Goal: Task Accomplishment & Management: Manage account settings

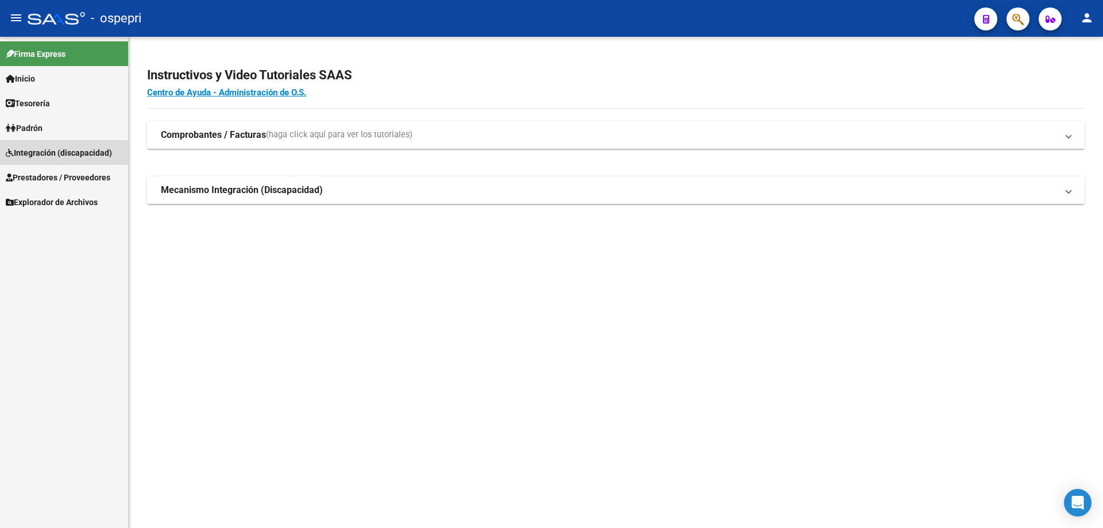
click at [37, 152] on span "Integración (discapacidad)" at bounding box center [59, 152] width 106 height 13
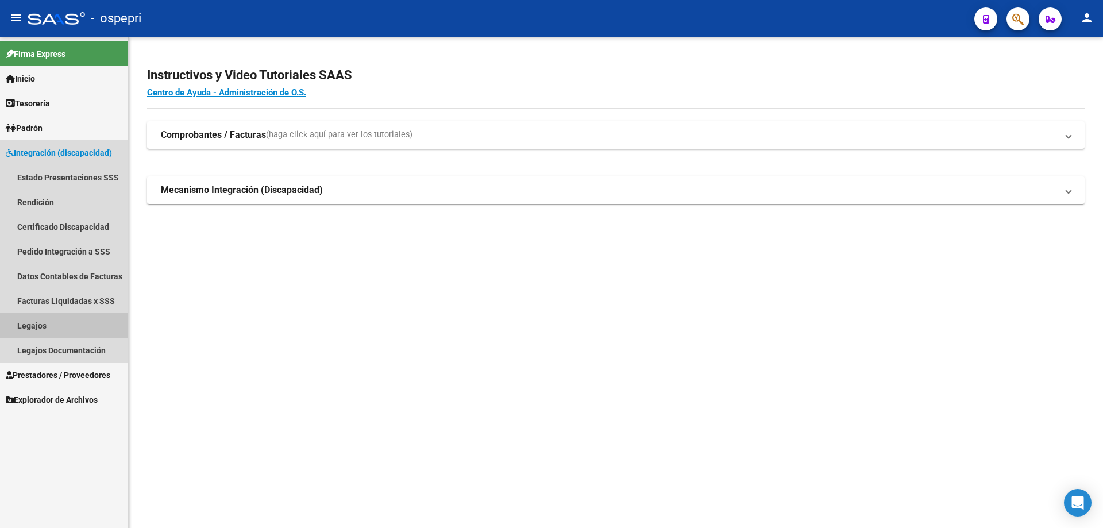
click at [29, 320] on link "Legajos" at bounding box center [64, 325] width 128 height 25
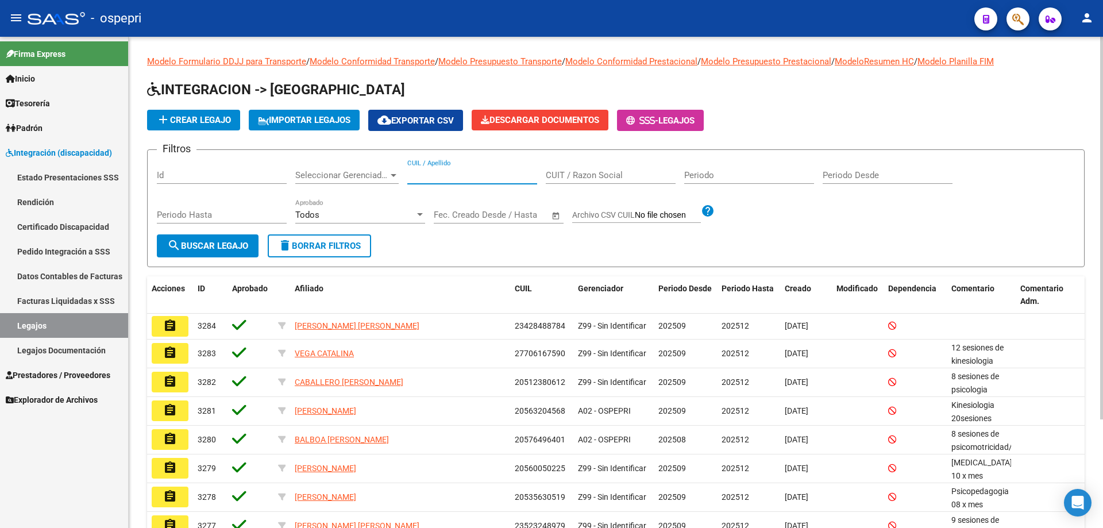
click at [438, 175] on input "CUIL / Apellido" at bounding box center [472, 175] width 130 height 10
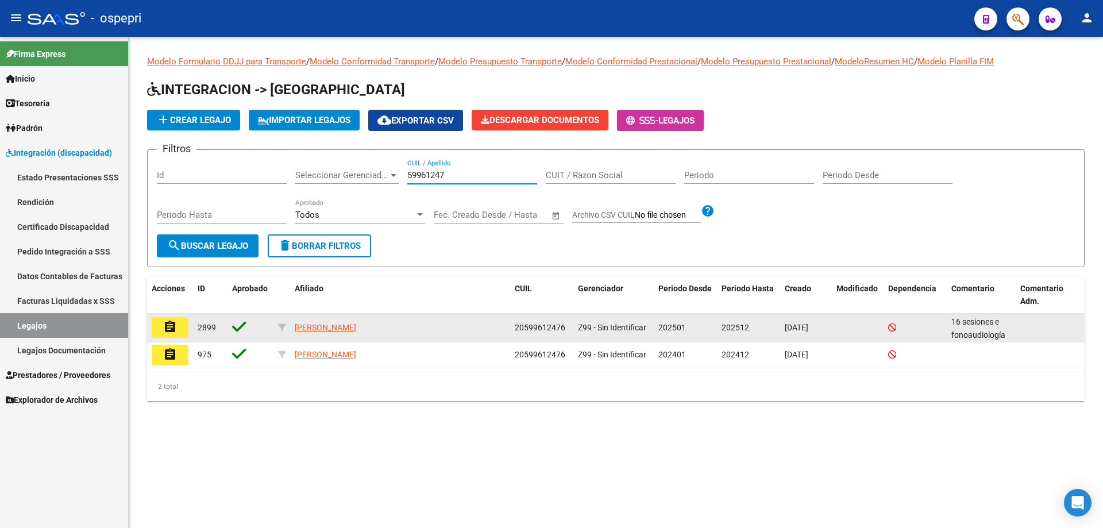
type input "59961247"
click at [178, 331] on button "assignment" at bounding box center [170, 327] width 37 height 21
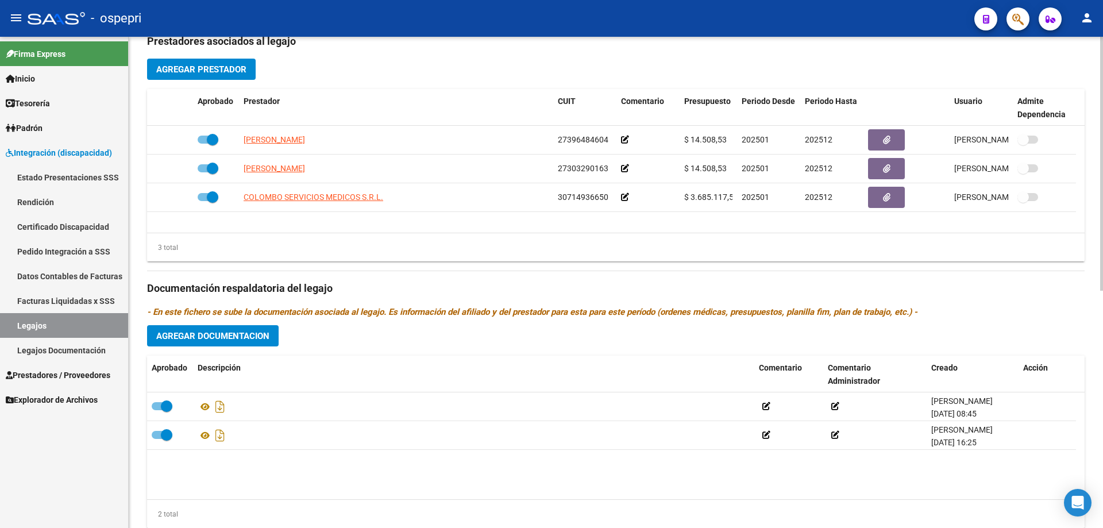
scroll to position [459, 0]
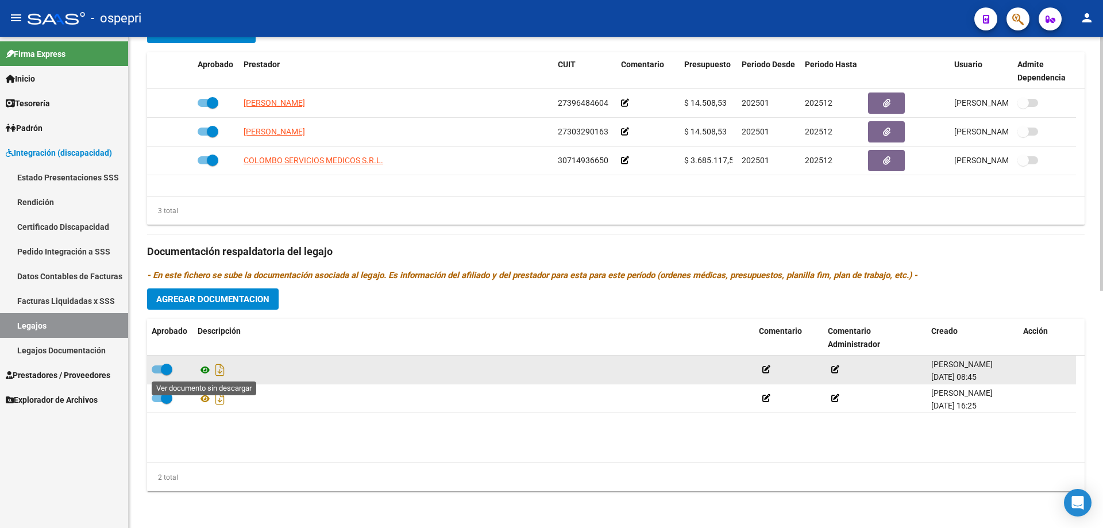
click at [207, 369] on icon at bounding box center [205, 370] width 15 height 14
click at [203, 368] on icon at bounding box center [205, 370] width 15 height 14
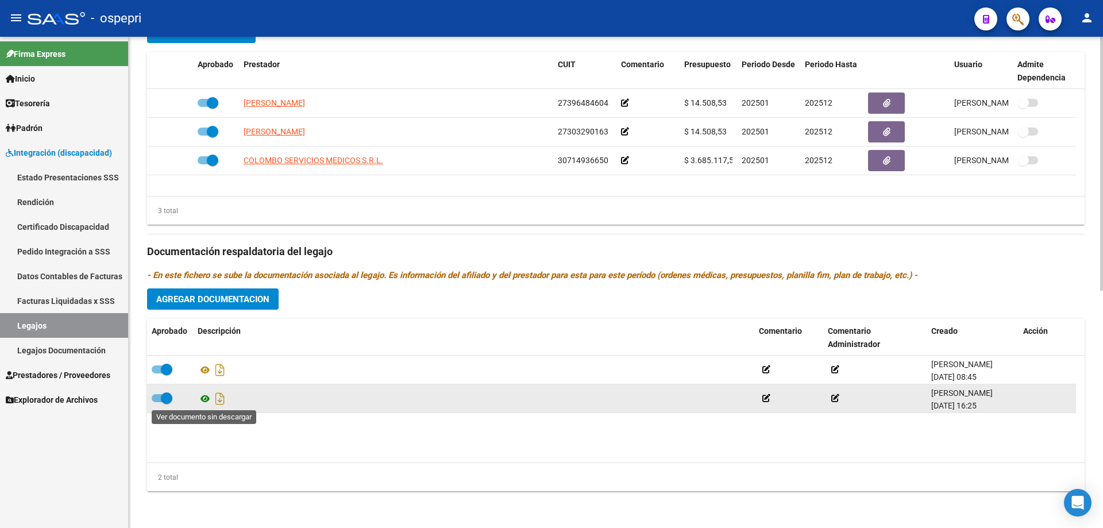
click at [203, 398] on icon at bounding box center [205, 399] width 15 height 14
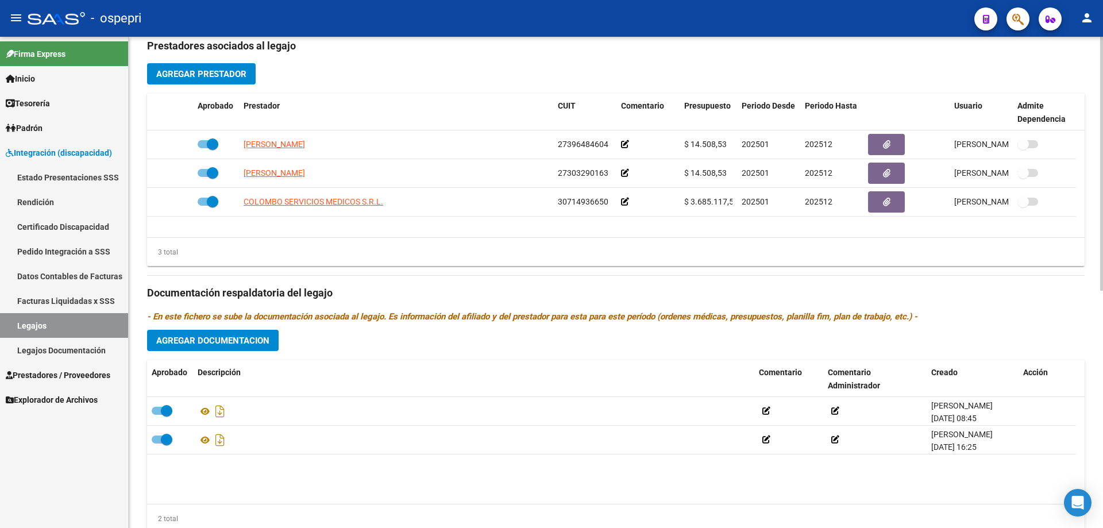
scroll to position [402, 0]
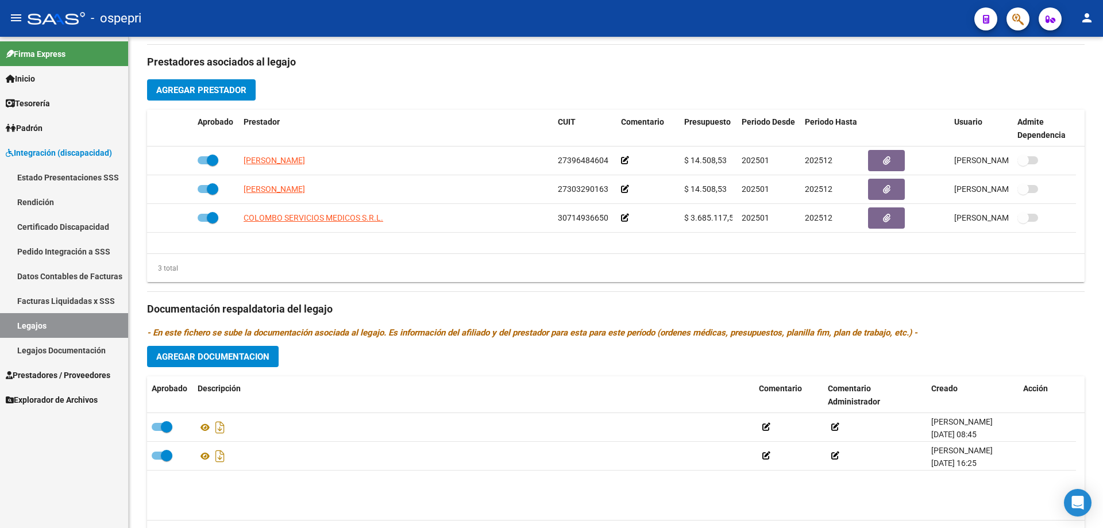
click at [32, 324] on link "Legajos" at bounding box center [64, 325] width 128 height 25
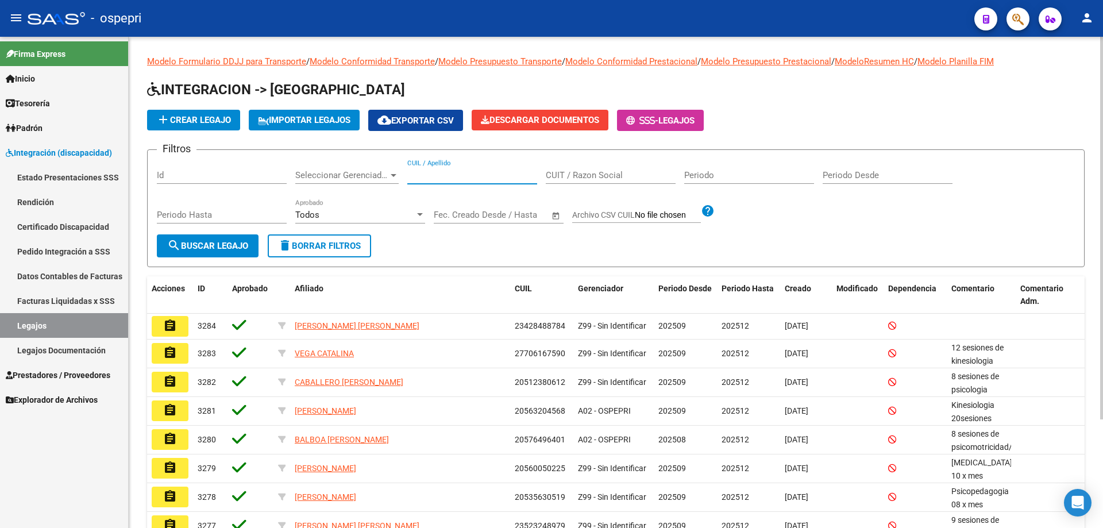
click at [439, 171] on input "CUIL / Apellido" at bounding box center [472, 175] width 130 height 10
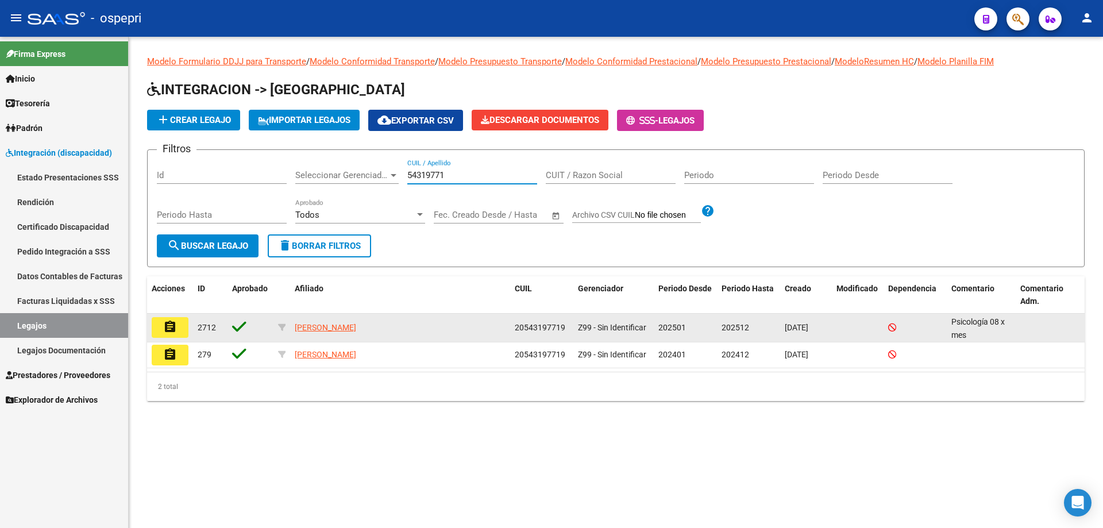
type input "54319771"
click at [176, 332] on mat-icon "assignment" at bounding box center [170, 327] width 14 height 14
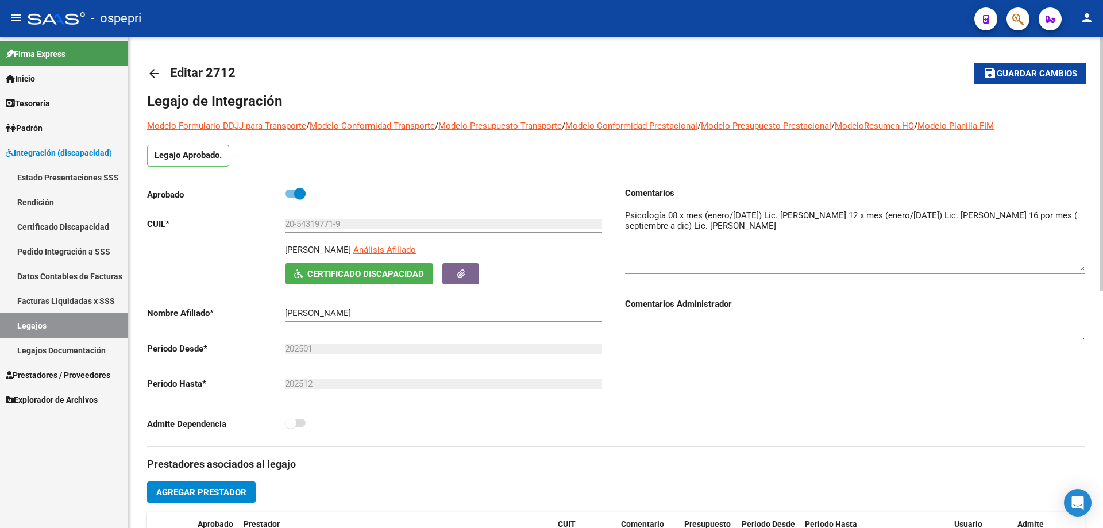
drag, startPoint x: 1081, startPoint y: 225, endPoint x: 1088, endPoint y: 265, distance: 40.3
click at [1088, 265] on div "arrow_back Editar 2712 save Guardar cambios Legajo de Integración Modelo Formul…" at bounding box center [616, 512] width 974 height 951
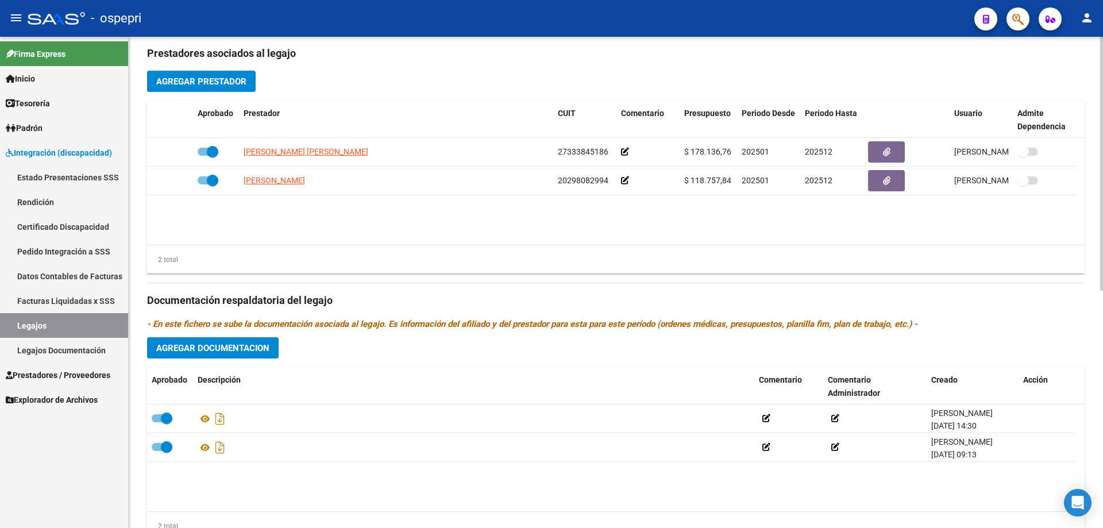
scroll to position [459, 0]
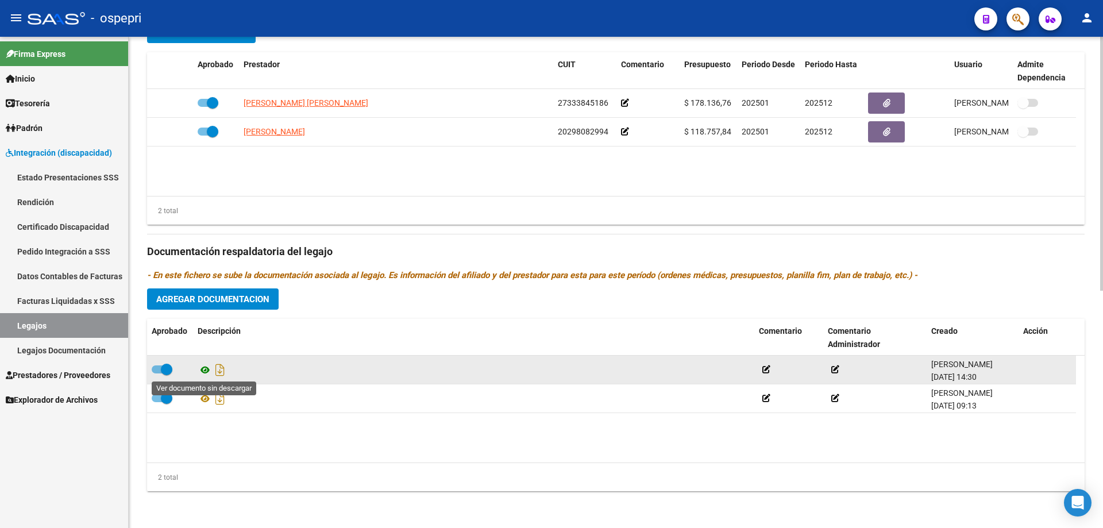
click at [205, 369] on icon at bounding box center [205, 370] width 15 height 14
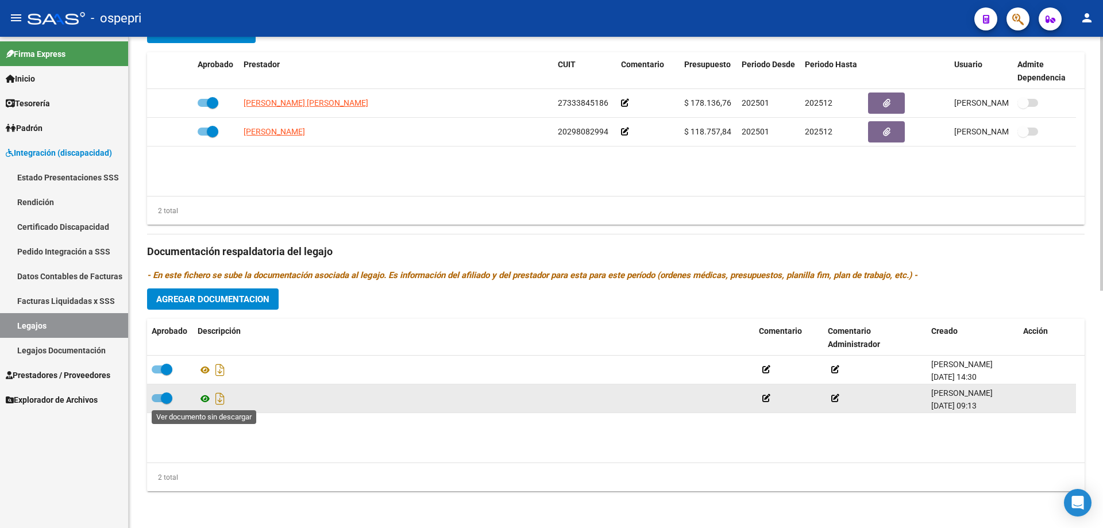
click at [204, 399] on icon at bounding box center [205, 399] width 15 height 14
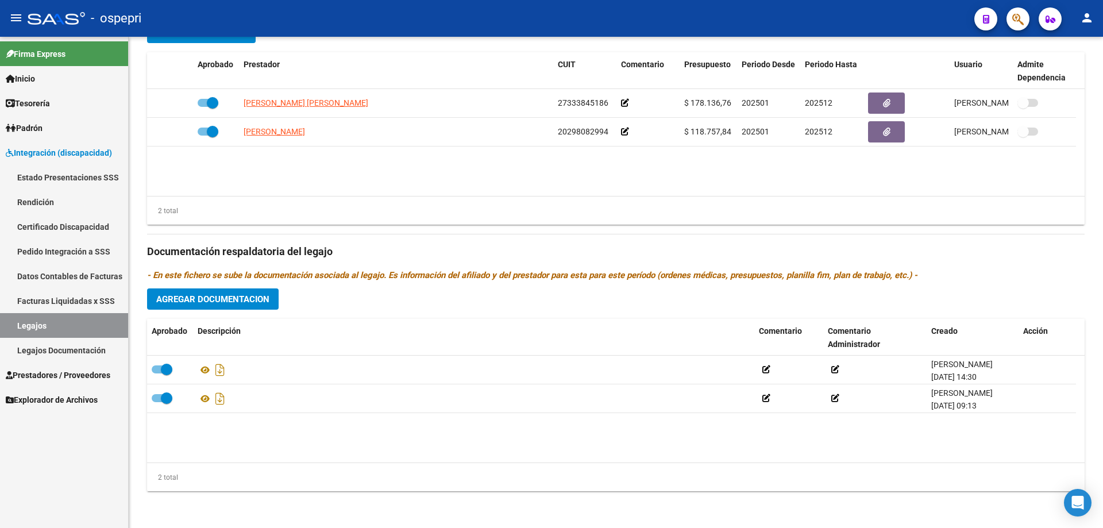
click at [29, 328] on link "Legajos" at bounding box center [64, 325] width 128 height 25
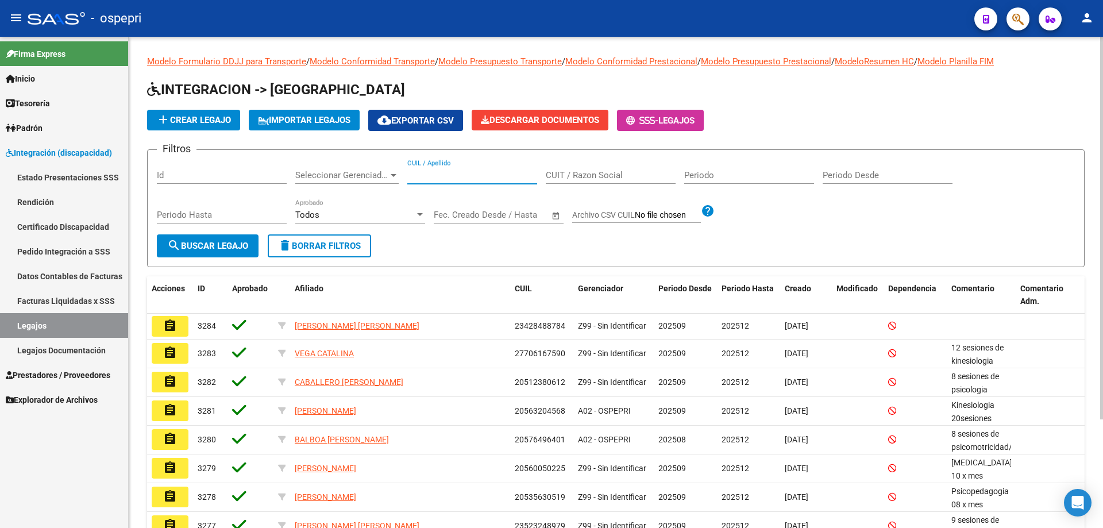
click at [431, 173] on input "CUIL / Apellido" at bounding box center [472, 175] width 130 height 10
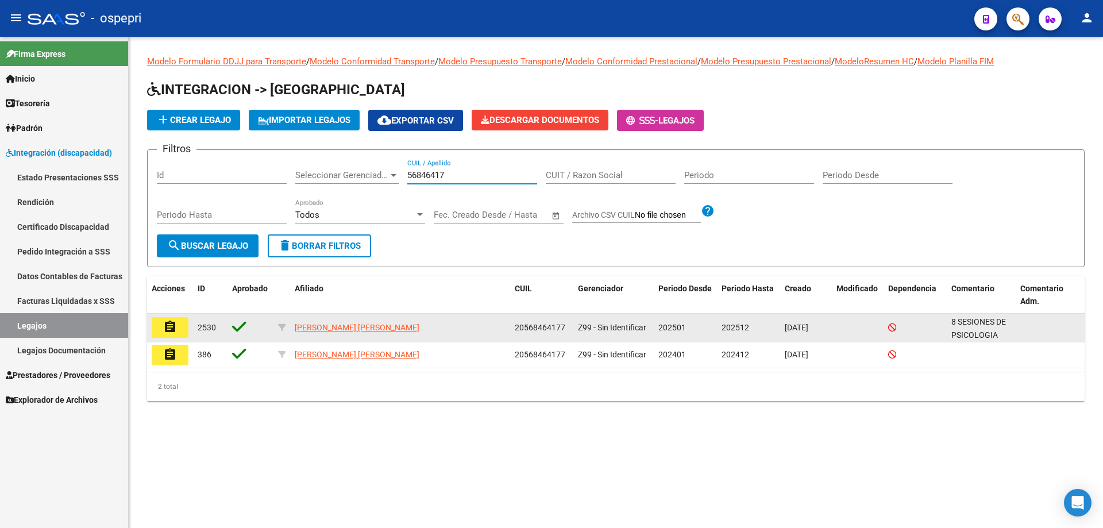
type input "56846417"
click at [184, 324] on button "assignment" at bounding box center [170, 327] width 37 height 21
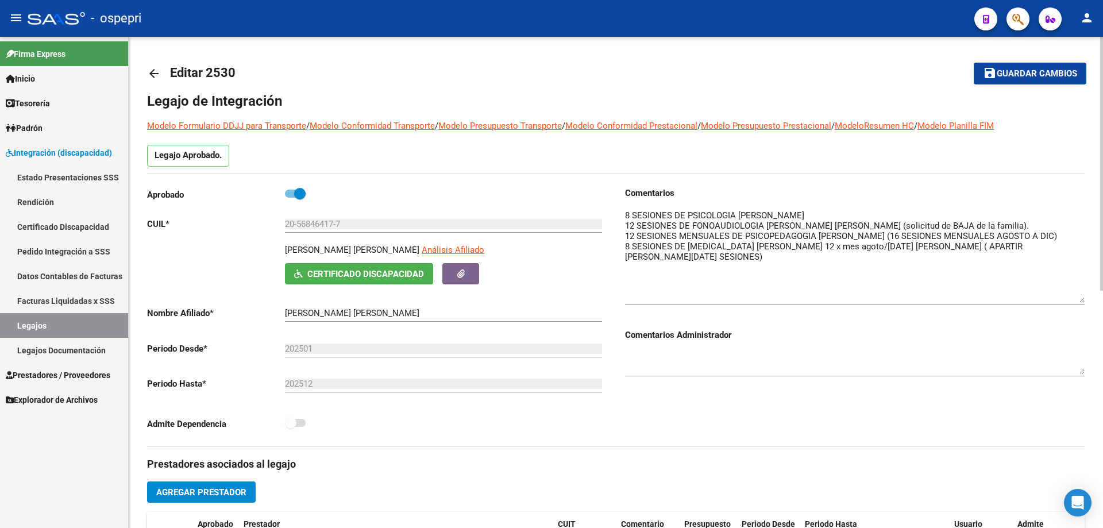
drag, startPoint x: 1080, startPoint y: 225, endPoint x: 1085, endPoint y: 296, distance: 70.8
click at [1085, 296] on div "arrow_back Editar 2530 save Guardar cambios Legajo de Integración Modelo Formul…" at bounding box center [616, 512] width 974 height 951
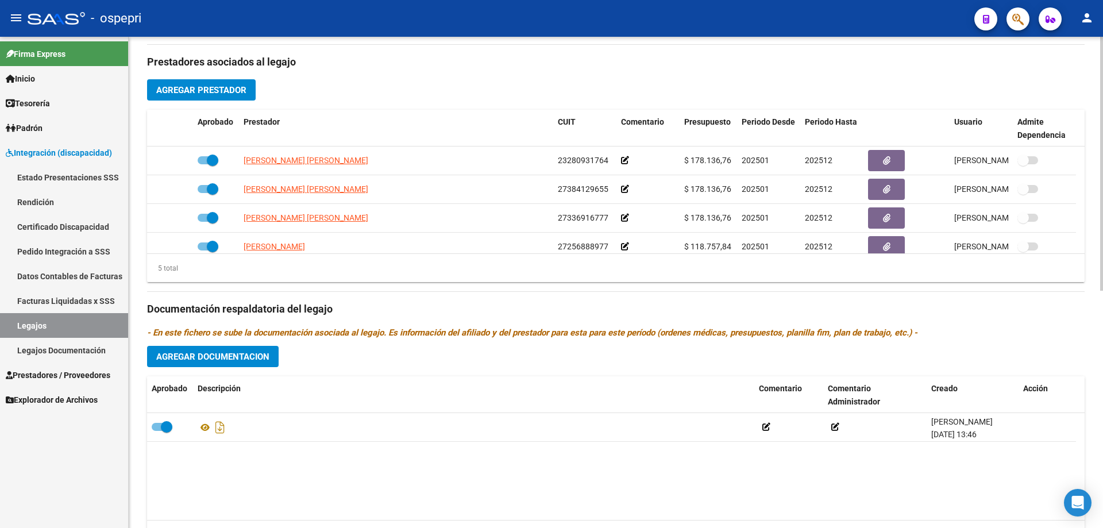
scroll to position [459, 0]
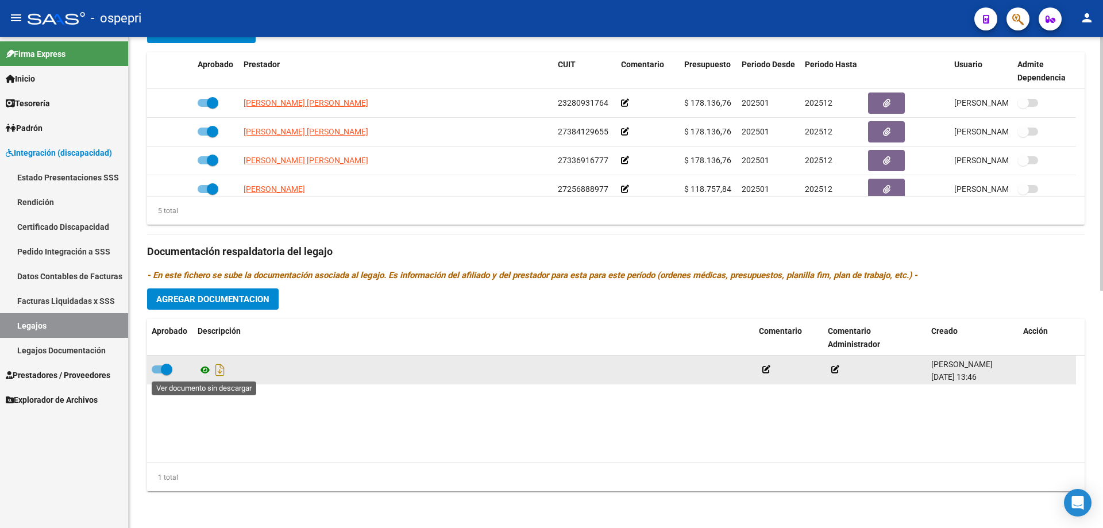
click at [208, 370] on icon at bounding box center [205, 370] width 15 height 14
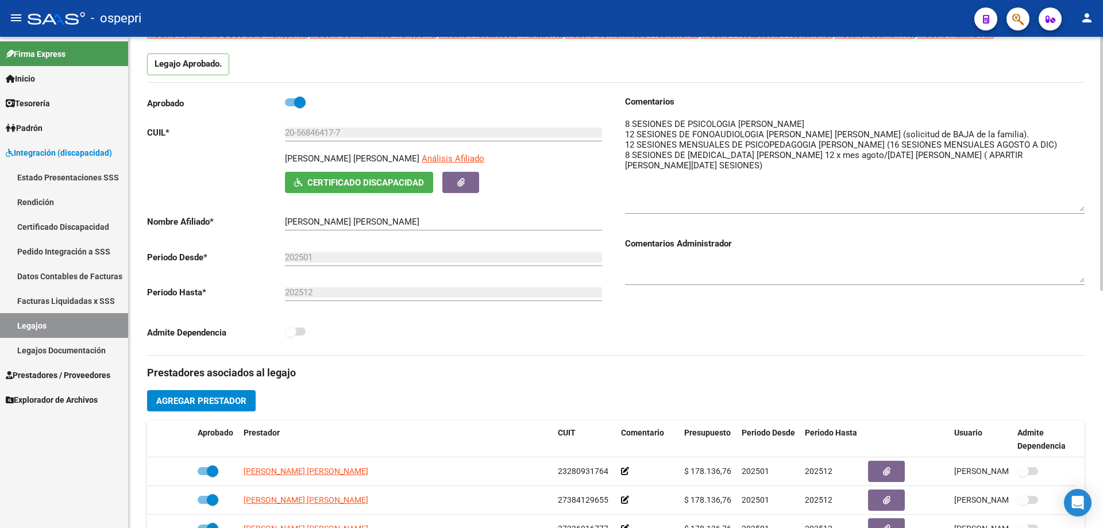
scroll to position [57, 0]
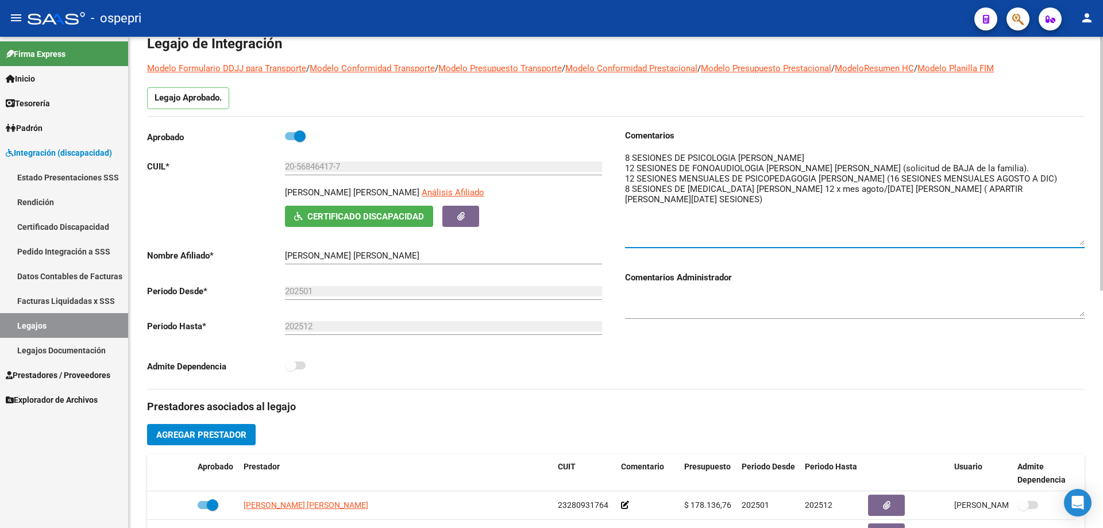
click at [824, 153] on textarea at bounding box center [854, 199] width 459 height 94
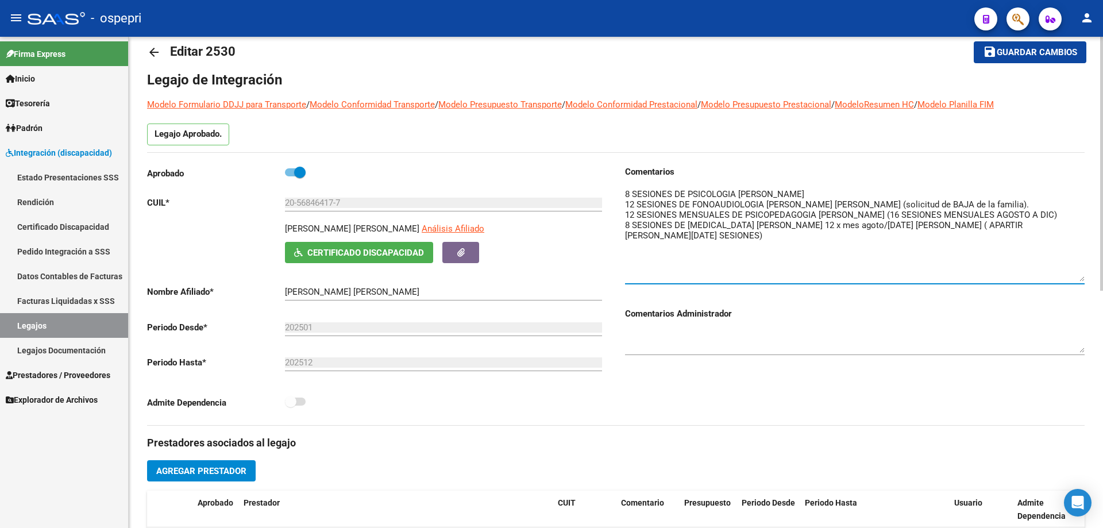
scroll to position [0, 0]
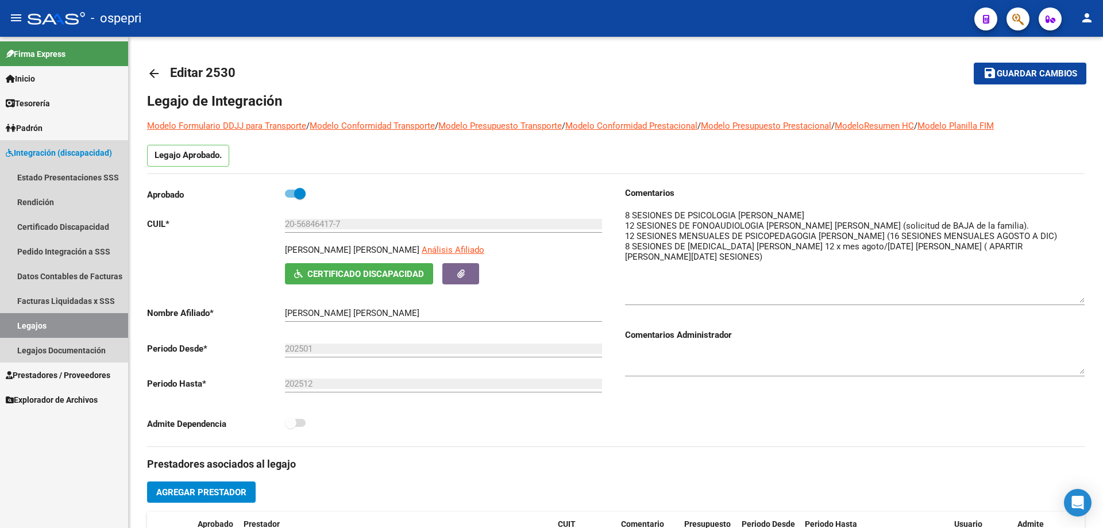
click at [36, 327] on link "Legajos" at bounding box center [64, 325] width 128 height 25
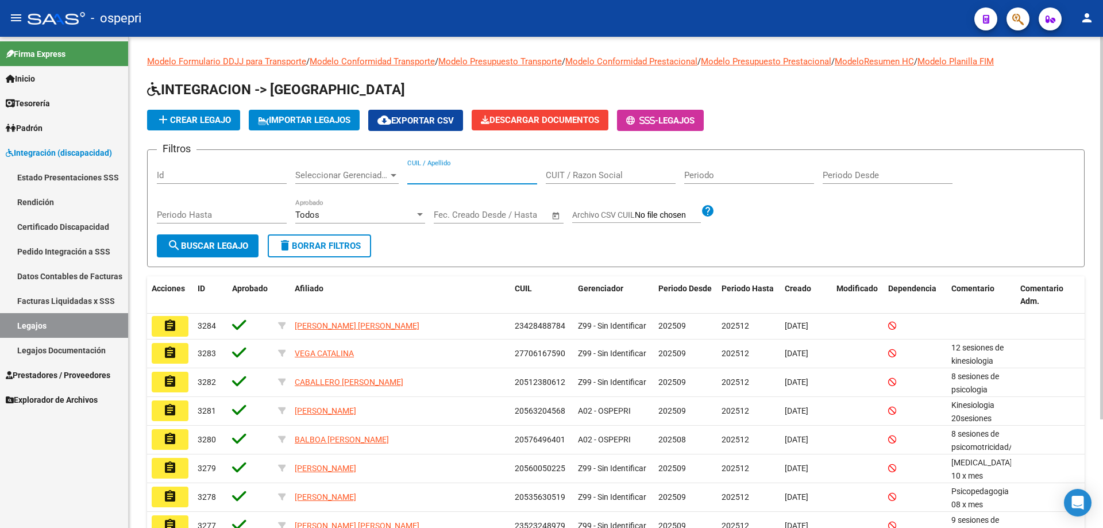
click at [422, 177] on input "CUIL / Apellido" at bounding box center [472, 175] width 130 height 10
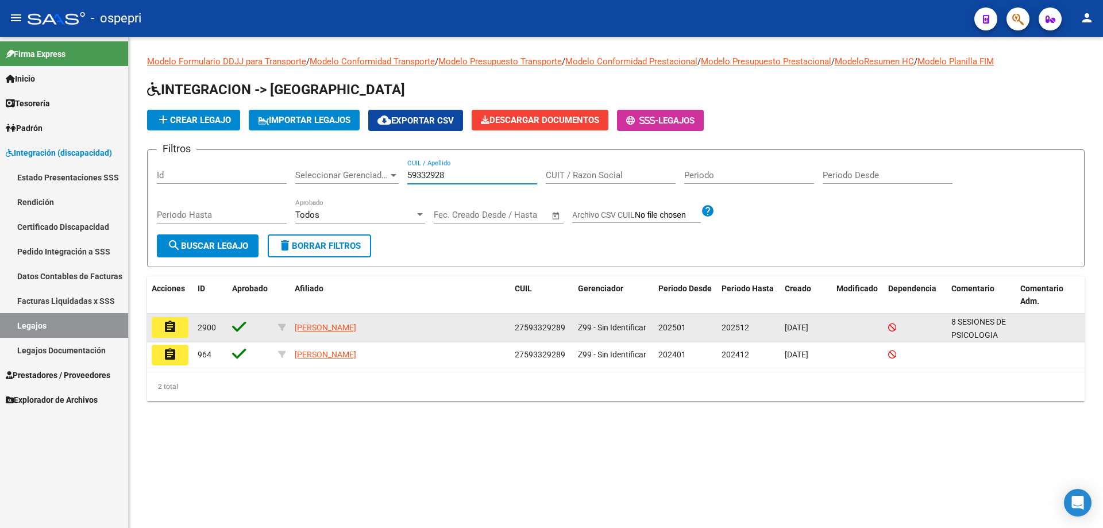
type input "59332928"
click at [178, 330] on button "assignment" at bounding box center [170, 327] width 37 height 21
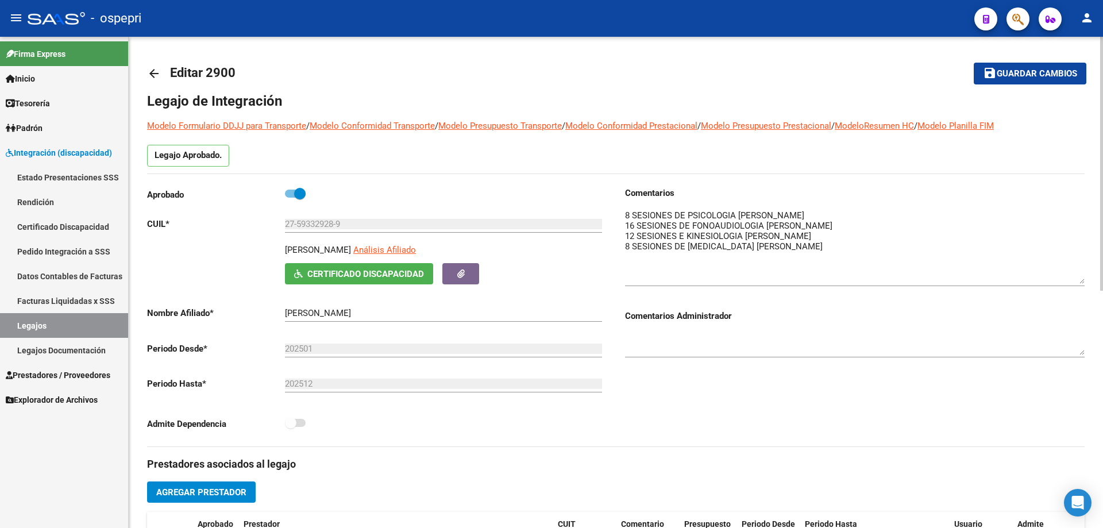
drag, startPoint x: 1080, startPoint y: 226, endPoint x: 1087, endPoint y: 280, distance: 54.5
click at [1087, 280] on div "arrow_back Editar 2900 save Guardar cambios Legajo de Integración Modelo Formul…" at bounding box center [616, 512] width 974 height 951
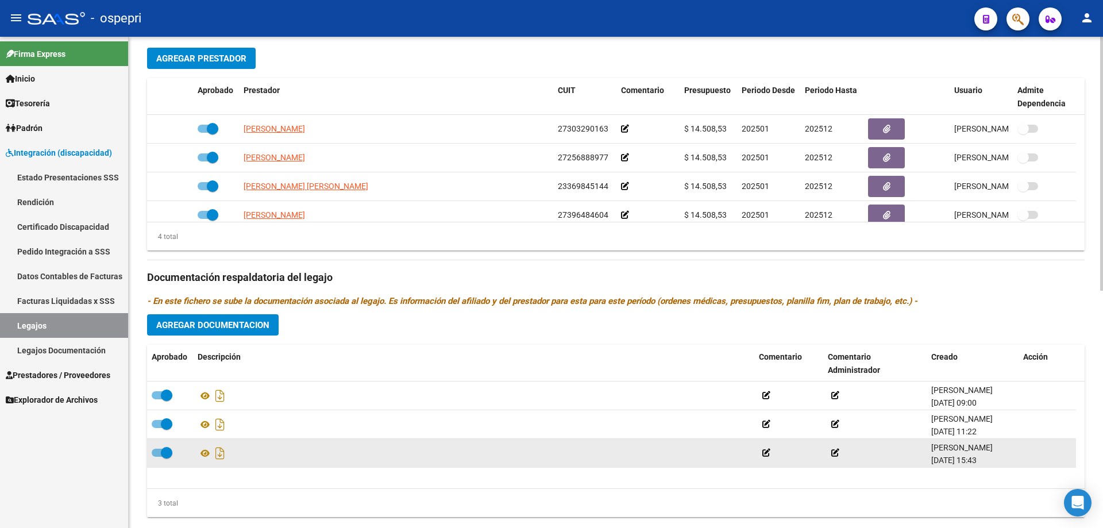
scroll to position [459, 0]
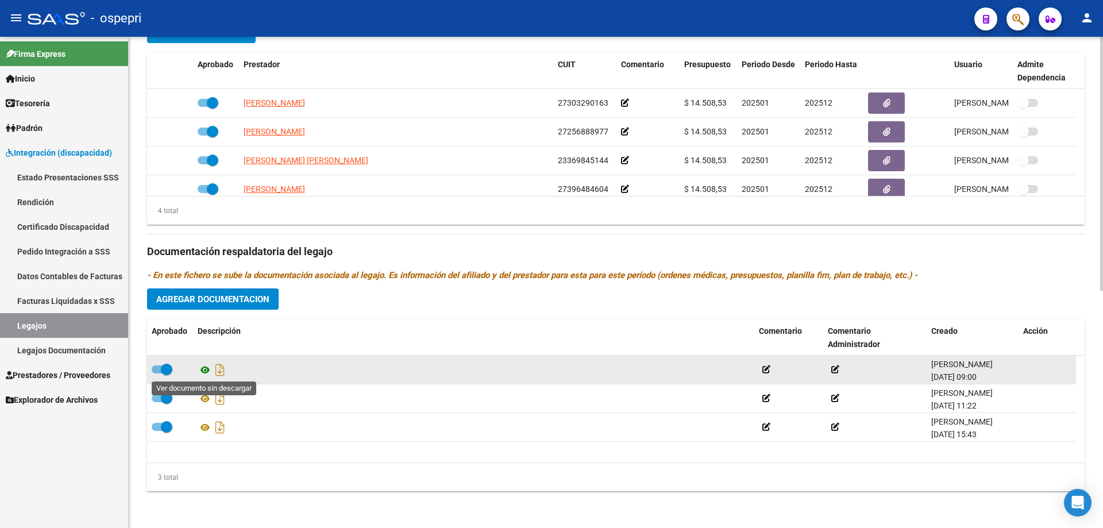
click at [206, 370] on icon at bounding box center [205, 370] width 15 height 14
click at [204, 370] on icon at bounding box center [205, 370] width 15 height 14
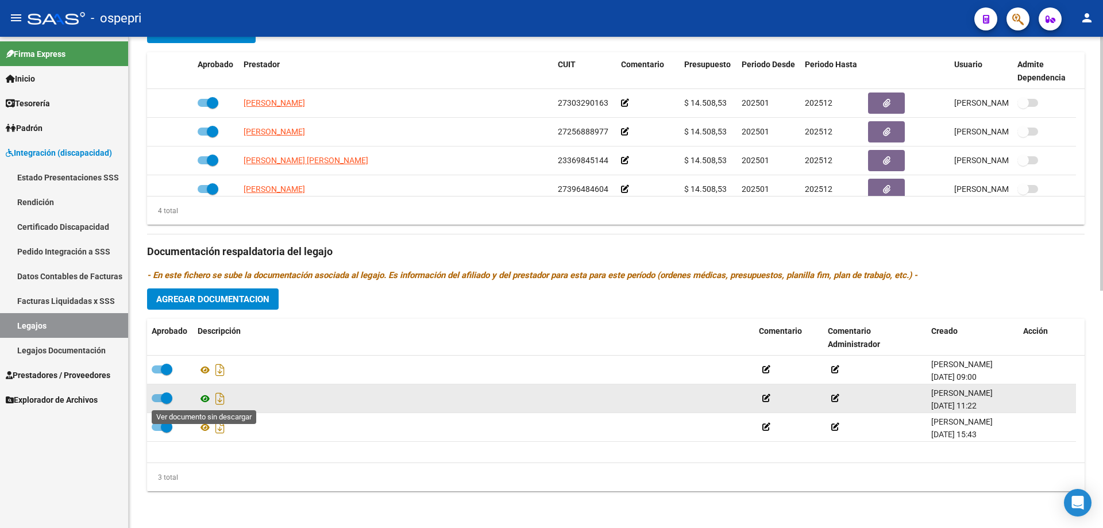
click at [204, 397] on icon at bounding box center [205, 399] width 15 height 14
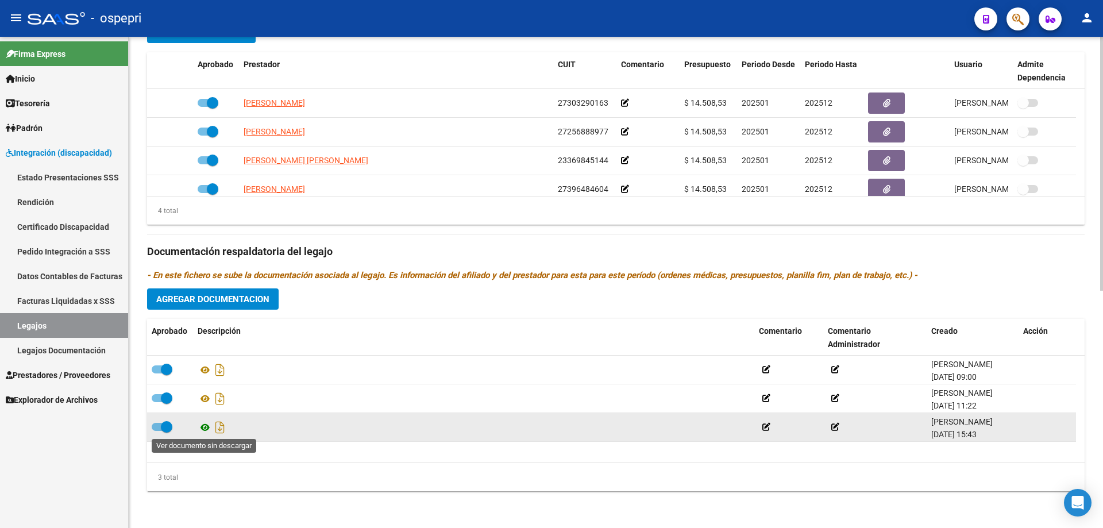
click at [207, 426] on icon at bounding box center [205, 427] width 15 height 14
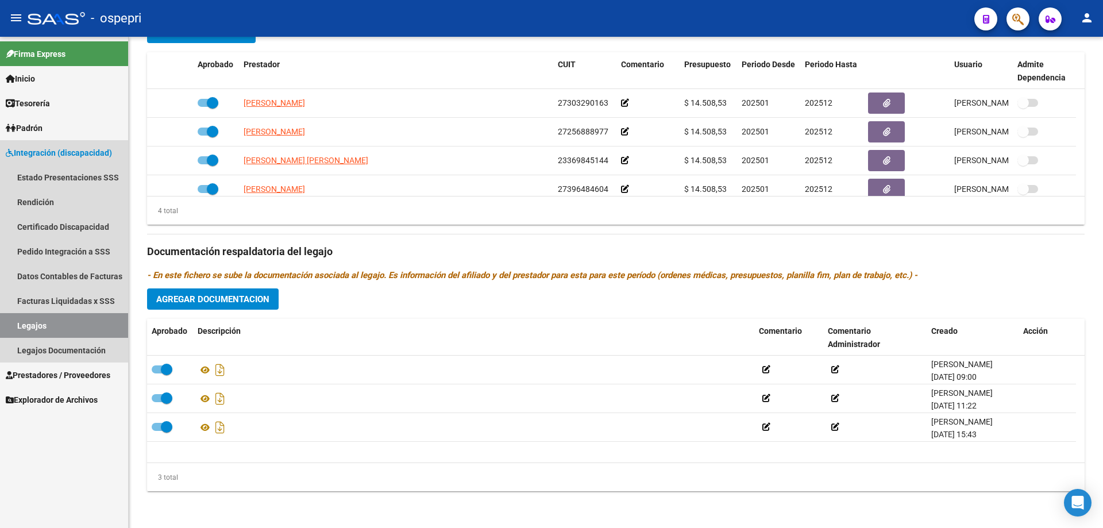
click at [40, 326] on link "Legajos" at bounding box center [64, 325] width 128 height 25
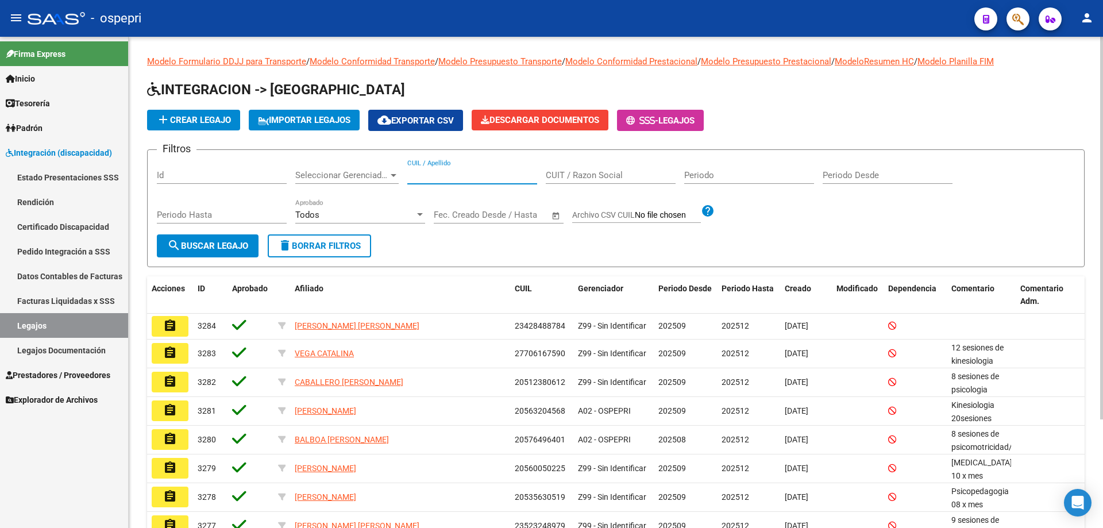
click at [431, 175] on input "CUIL / Apellido" at bounding box center [472, 175] width 130 height 10
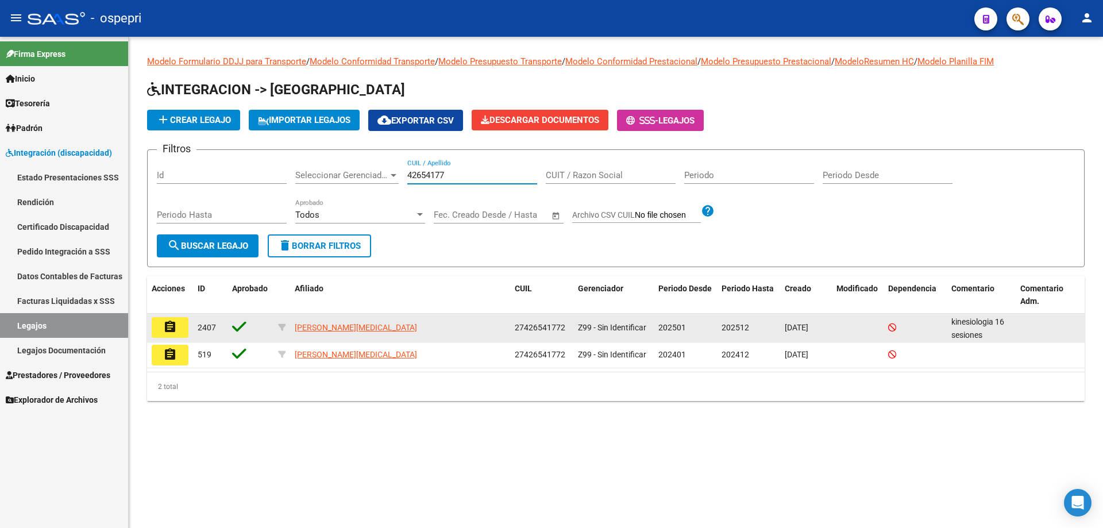
type input "42654177"
click at [180, 331] on button "assignment" at bounding box center [170, 327] width 37 height 21
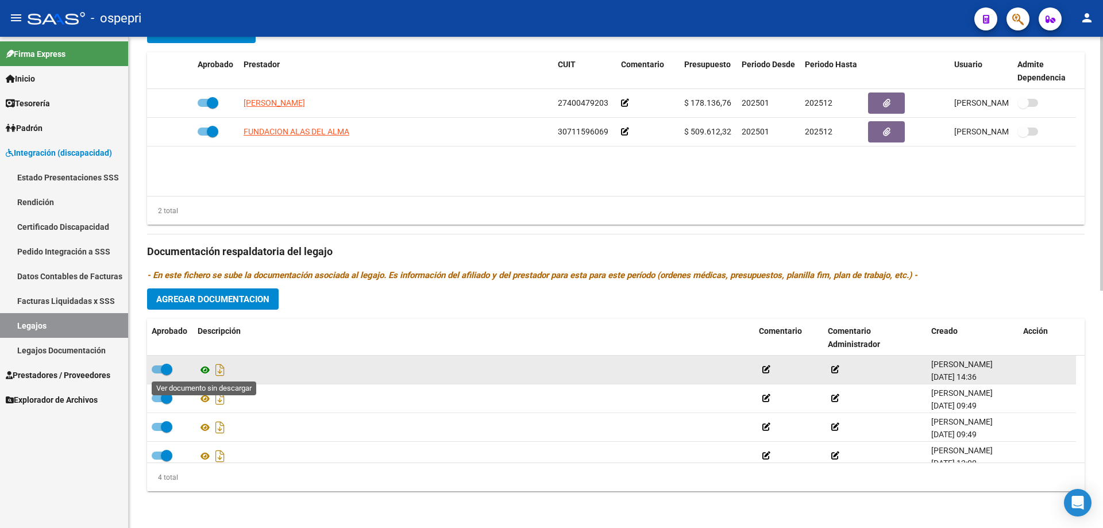
click at [206, 368] on icon at bounding box center [205, 370] width 15 height 14
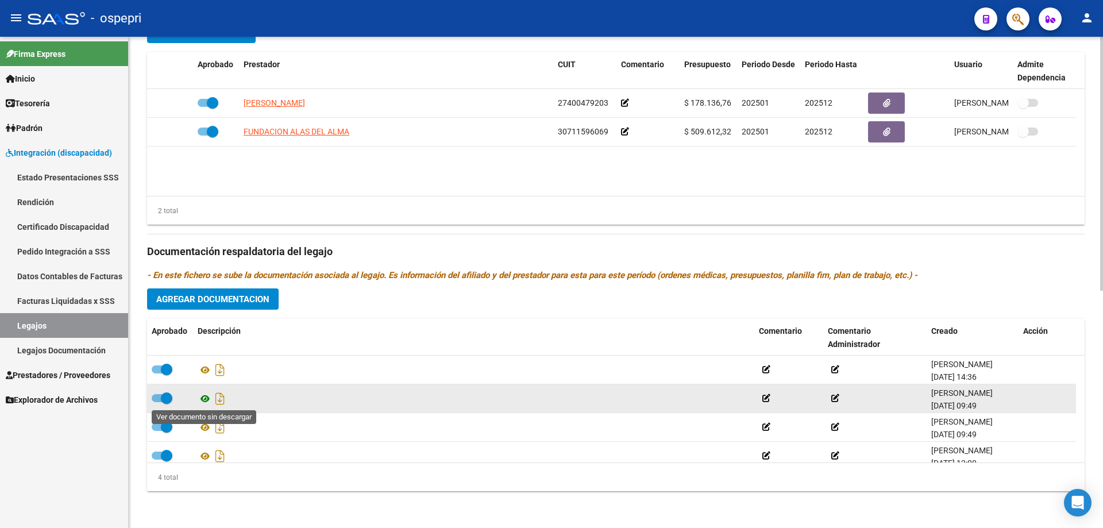
click at [208, 396] on icon at bounding box center [205, 399] width 15 height 14
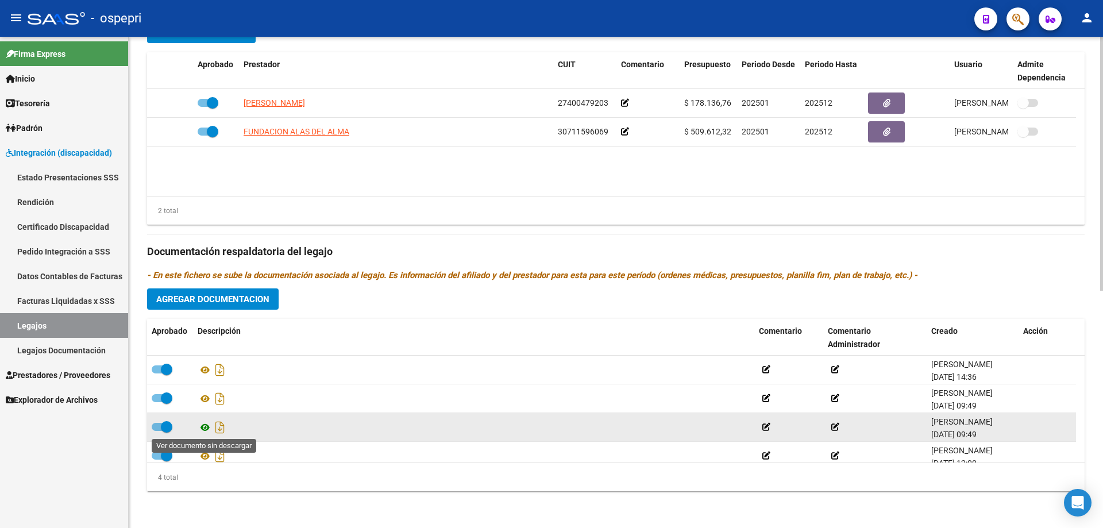
click at [204, 429] on icon at bounding box center [205, 427] width 15 height 14
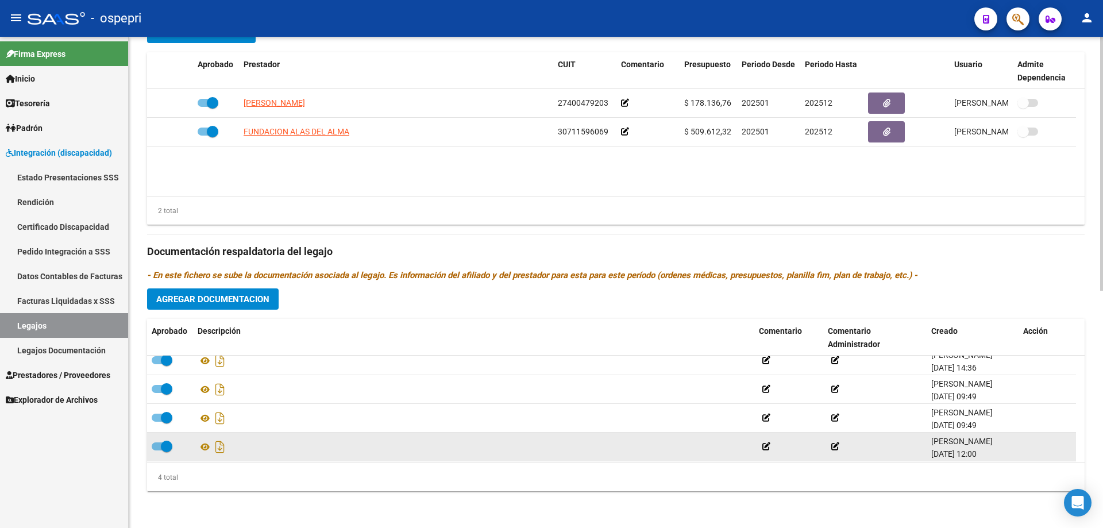
scroll to position [11, 0]
click at [203, 444] on icon at bounding box center [205, 445] width 15 height 14
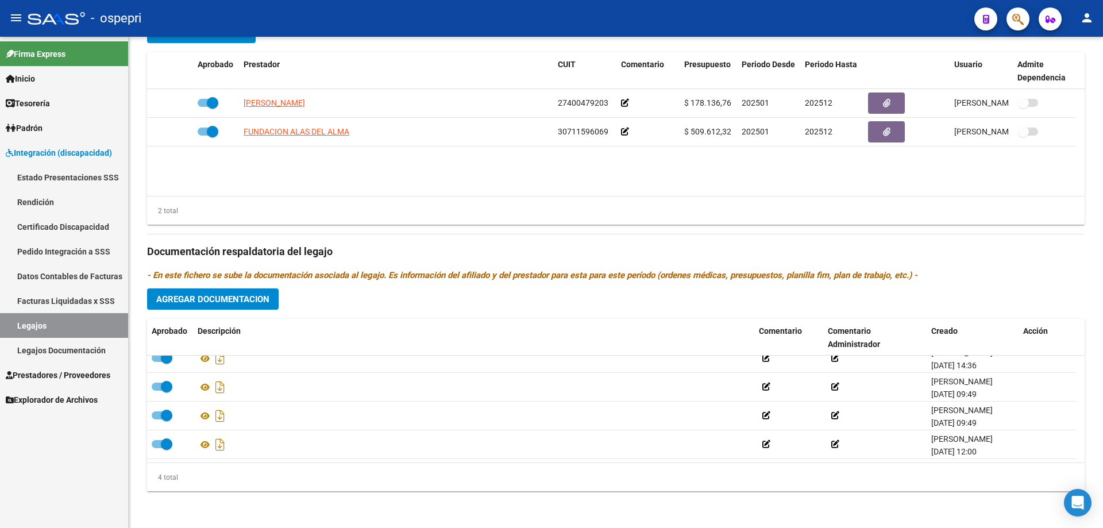
click at [34, 326] on link "Legajos" at bounding box center [64, 325] width 128 height 25
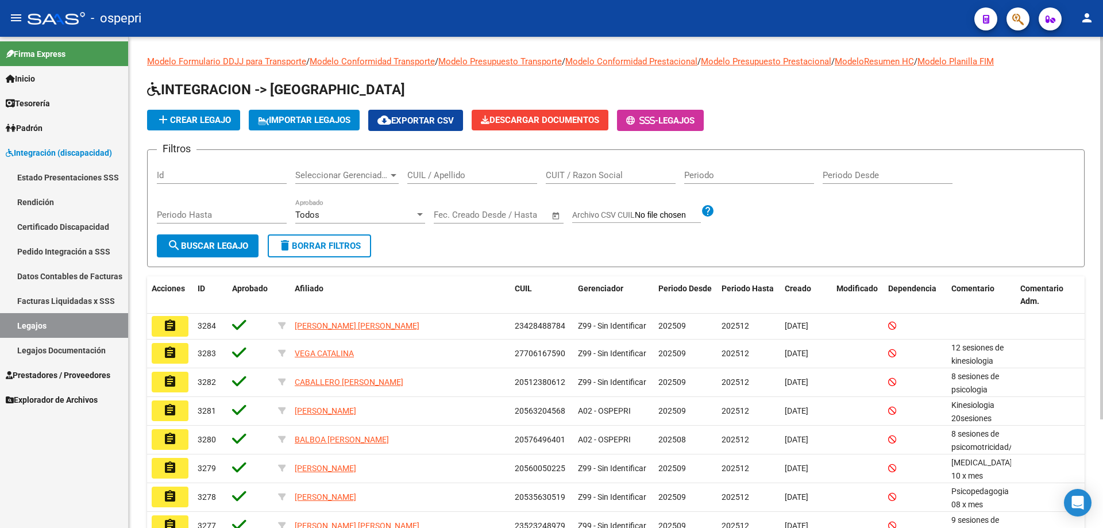
click at [422, 177] on input "CUIL / Apellido" at bounding box center [472, 175] width 130 height 10
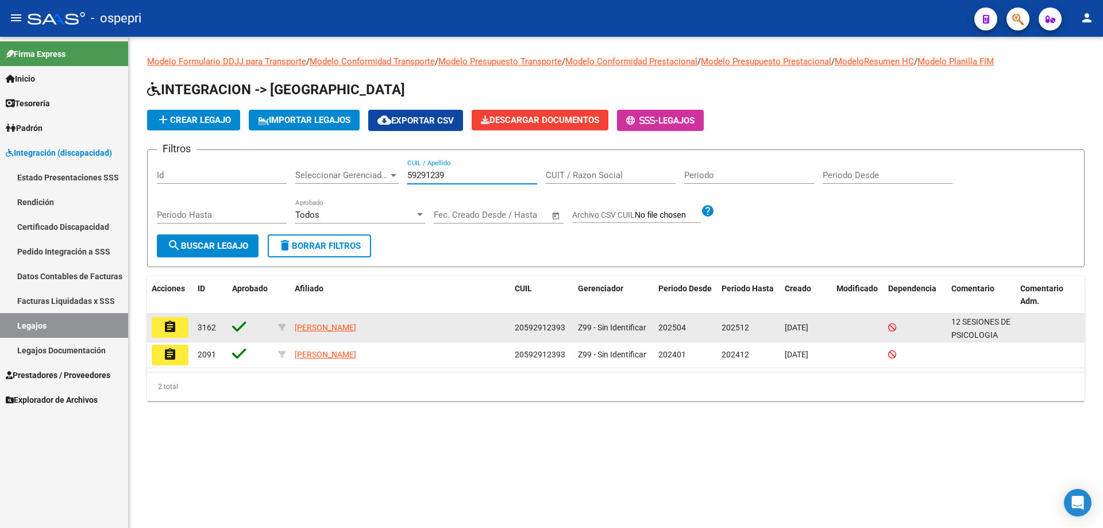
type input "59291239"
click at [184, 331] on button "assignment" at bounding box center [170, 327] width 37 height 21
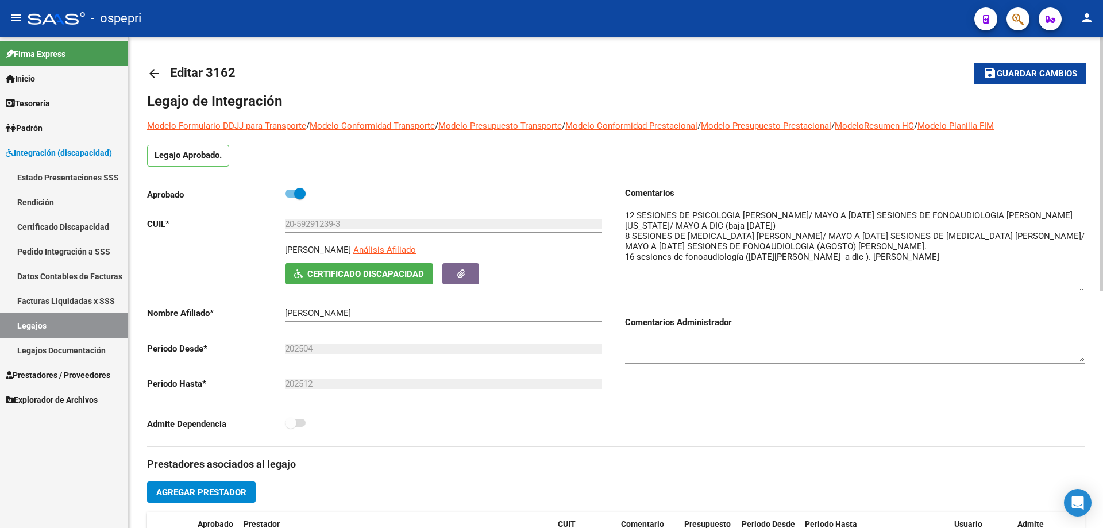
drag, startPoint x: 1079, startPoint y: 226, endPoint x: 1080, endPoint y: 284, distance: 58.0
click at [1080, 284] on textarea at bounding box center [854, 249] width 459 height 81
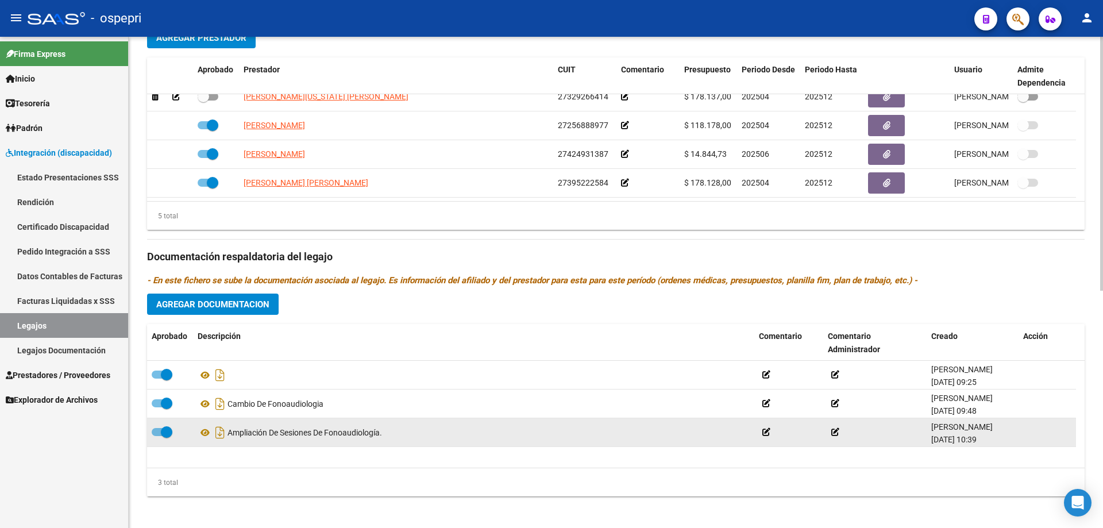
scroll to position [459, 0]
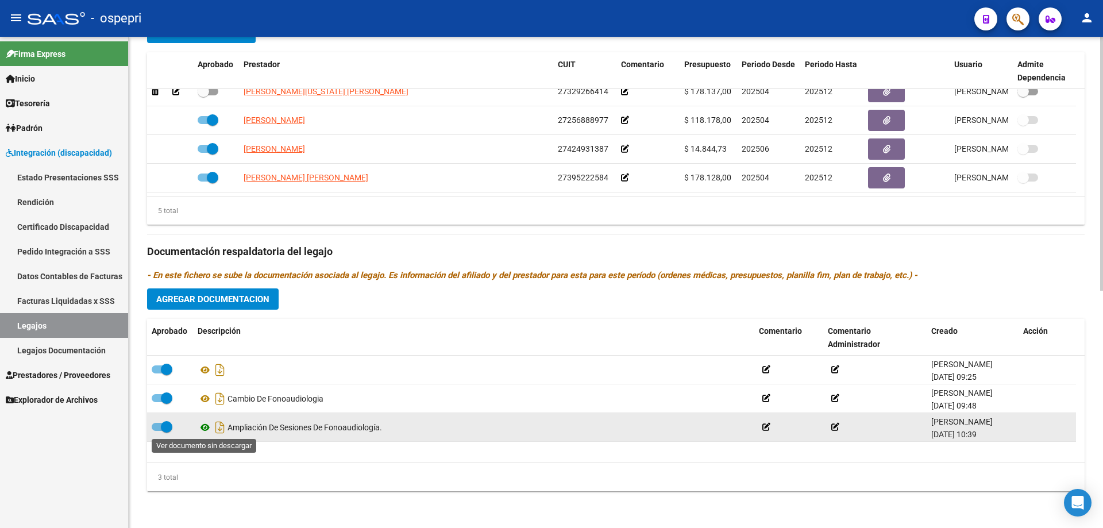
click at [204, 426] on icon at bounding box center [205, 427] width 15 height 14
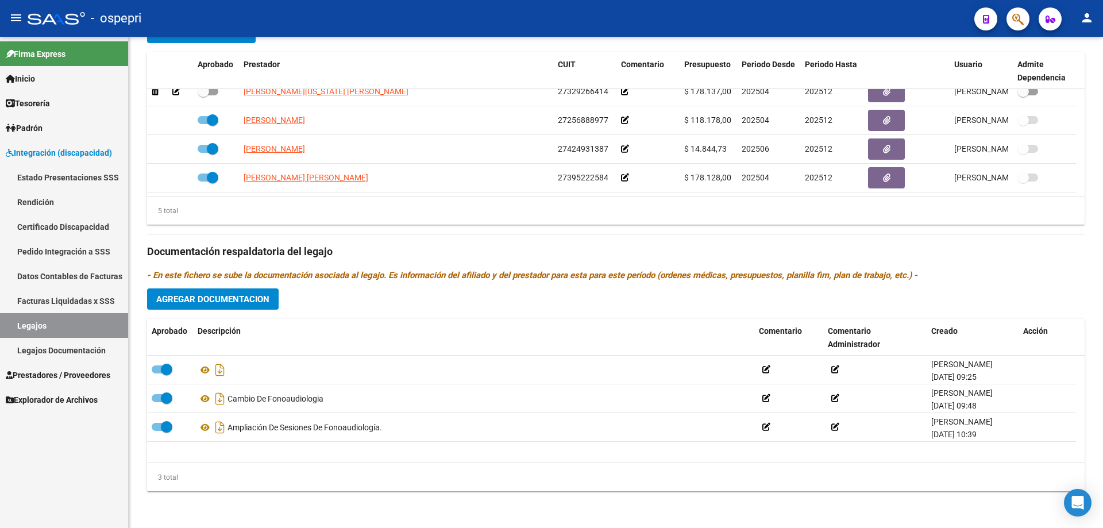
click at [39, 323] on link "Legajos" at bounding box center [64, 325] width 128 height 25
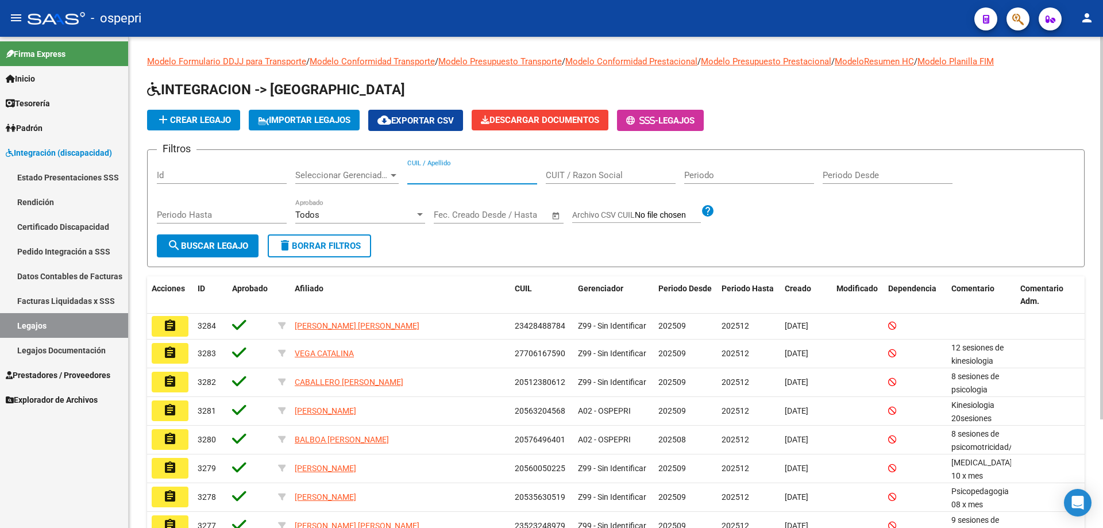
click at [424, 173] on input "CUIL / Apellido" at bounding box center [472, 175] width 130 height 10
click at [450, 172] on input "CUIL / Apellido" at bounding box center [472, 175] width 130 height 10
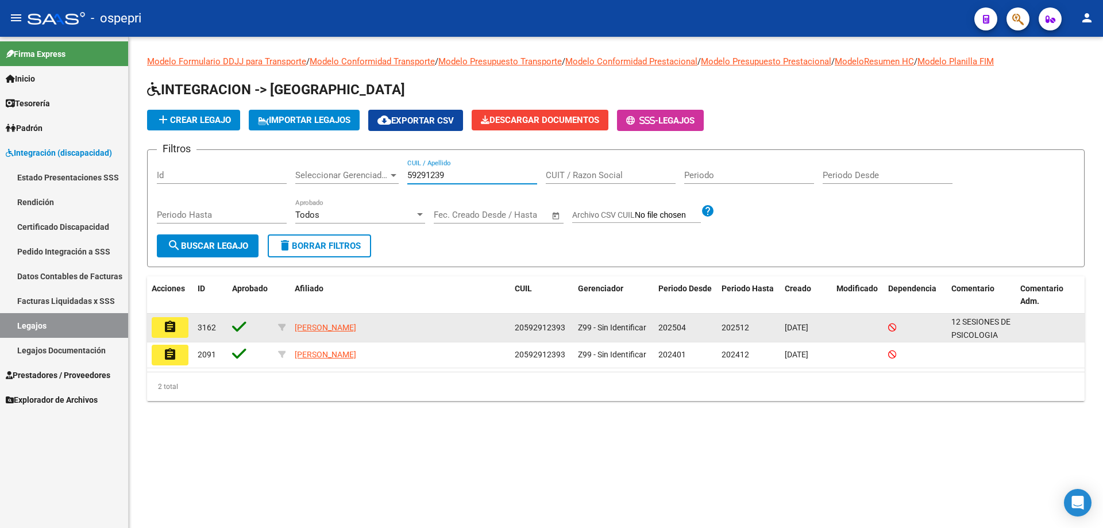
type input "59291239"
click at [180, 329] on button "assignment" at bounding box center [170, 327] width 37 height 21
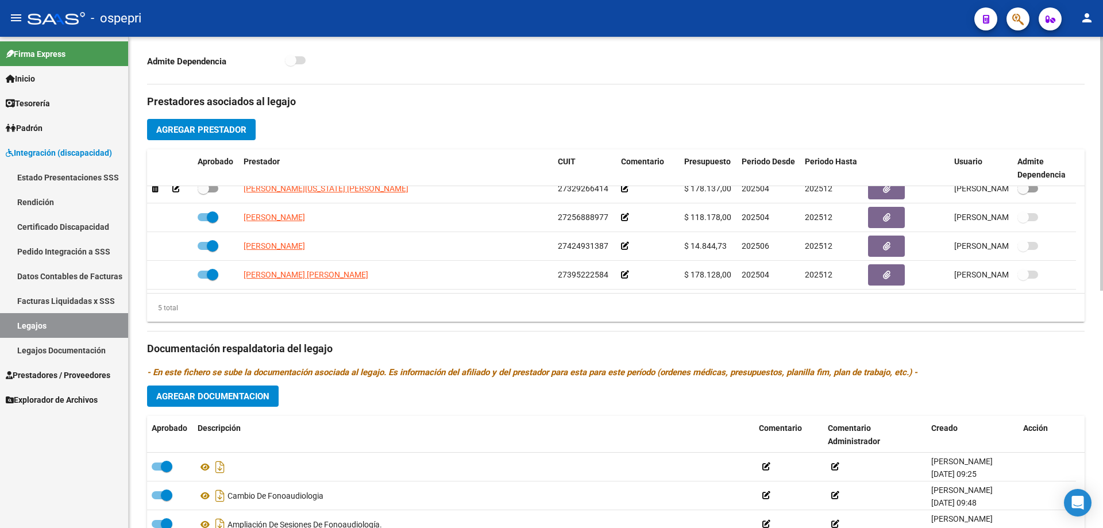
scroll to position [459, 0]
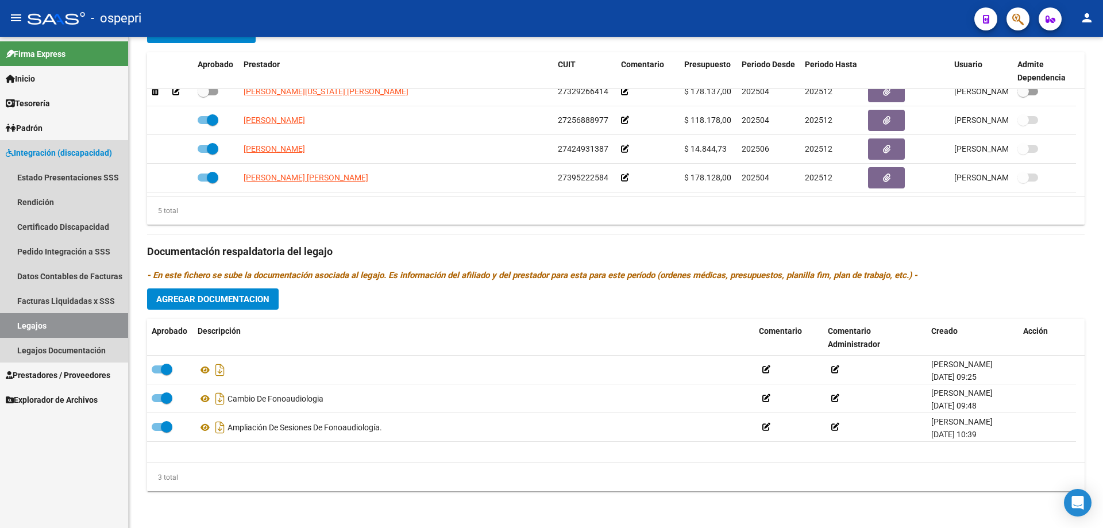
click at [33, 321] on link "Legajos" at bounding box center [64, 325] width 128 height 25
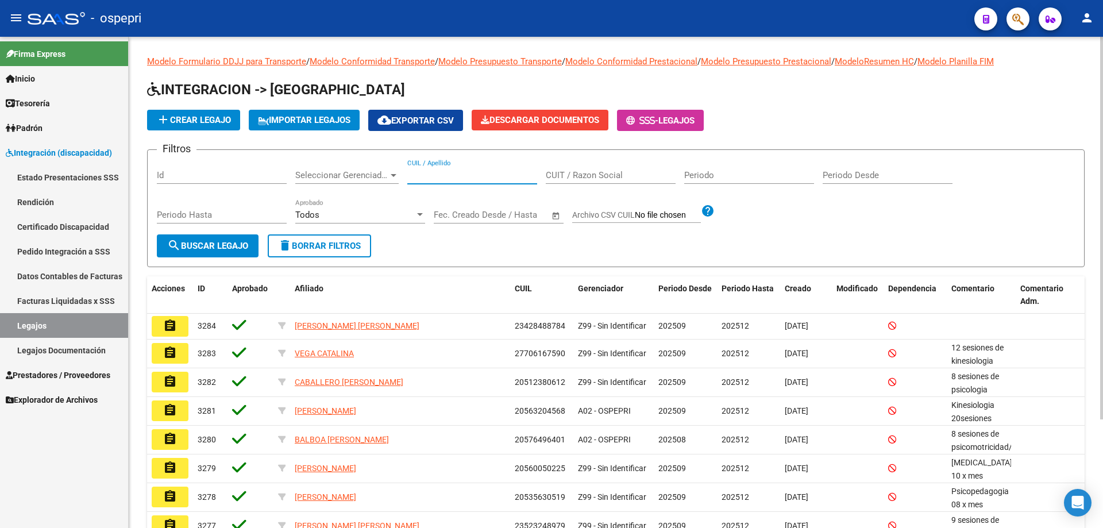
click at [430, 175] on input "CUIL / Apellido" at bounding box center [472, 175] width 130 height 10
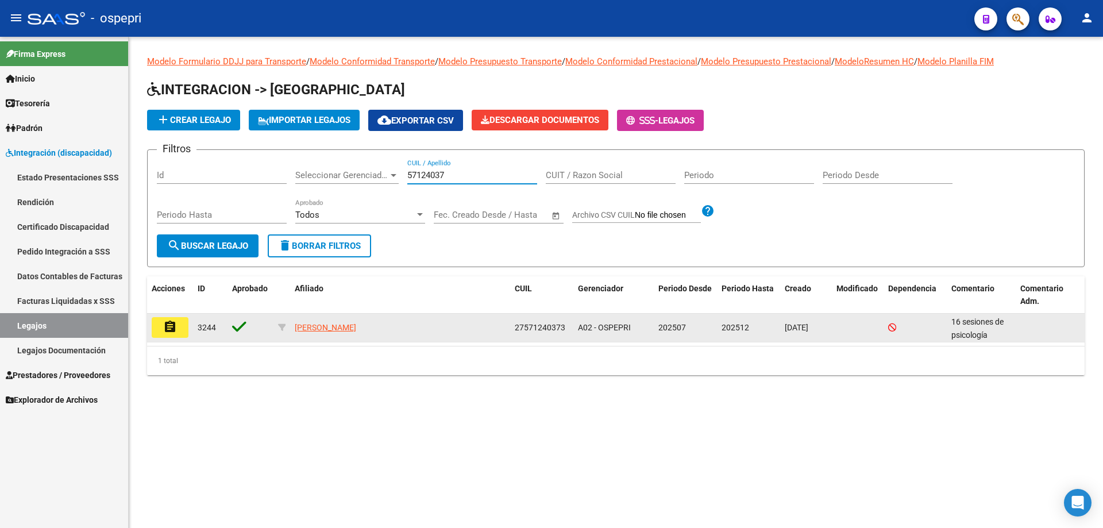
type input "57124037"
click at [182, 326] on button "assignment" at bounding box center [170, 327] width 37 height 21
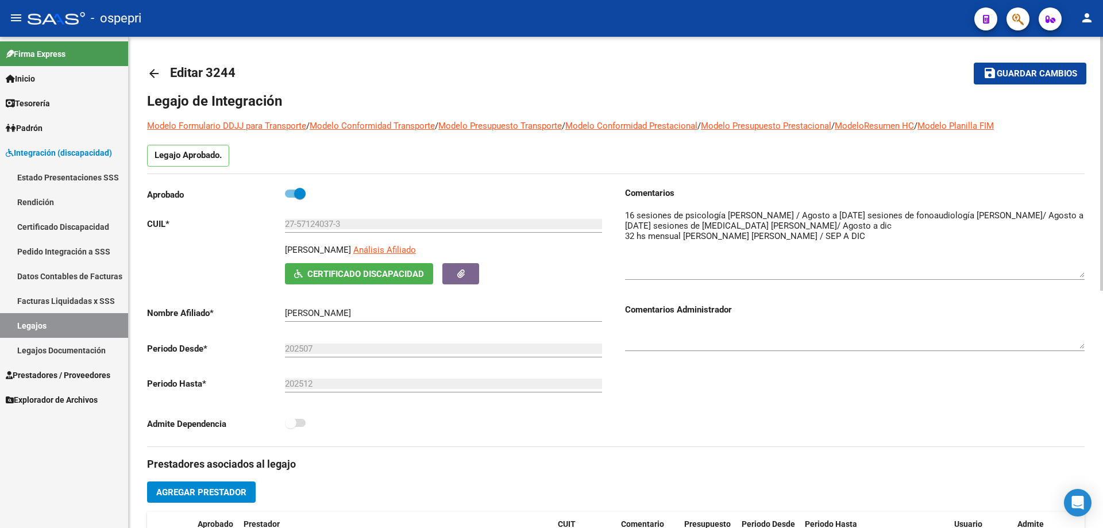
drag, startPoint x: 1079, startPoint y: 223, endPoint x: 1077, endPoint y: 265, distance: 42.0
click at [1077, 268] on textarea at bounding box center [854, 243] width 459 height 68
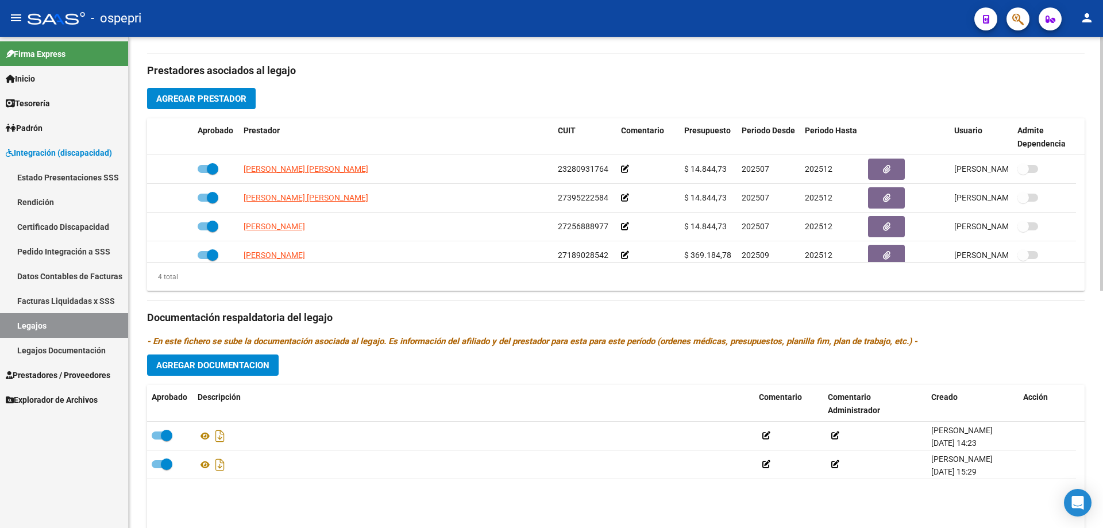
scroll to position [459, 0]
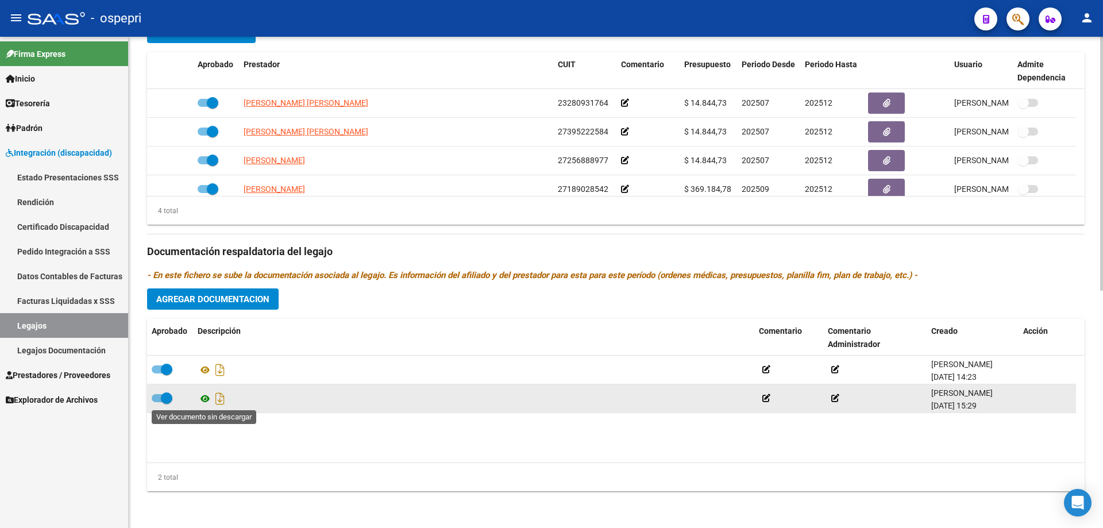
click at [202, 401] on icon at bounding box center [205, 399] width 15 height 14
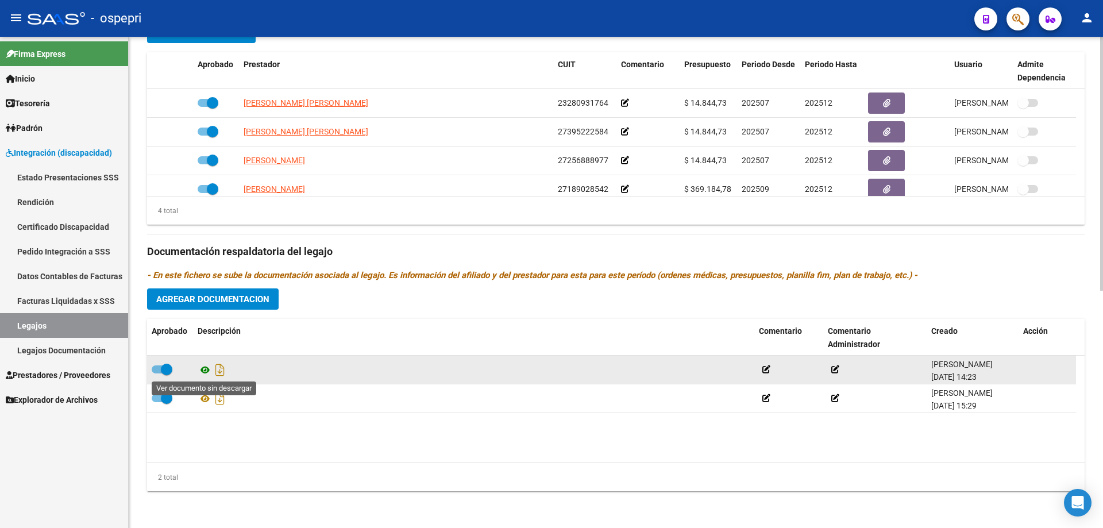
click at [204, 368] on icon at bounding box center [205, 370] width 15 height 14
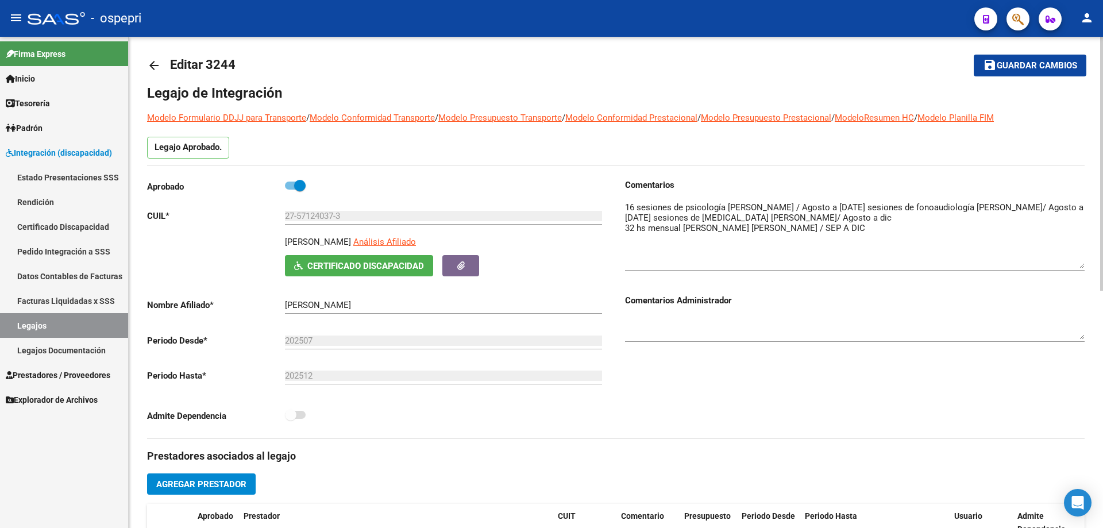
scroll to position [0, 0]
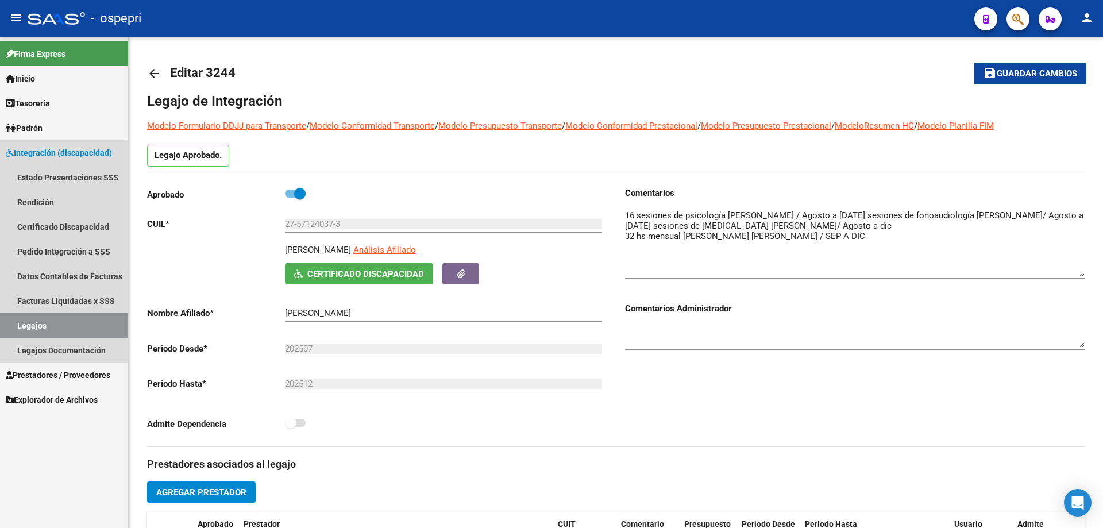
click at [67, 323] on link "Legajos" at bounding box center [64, 325] width 128 height 25
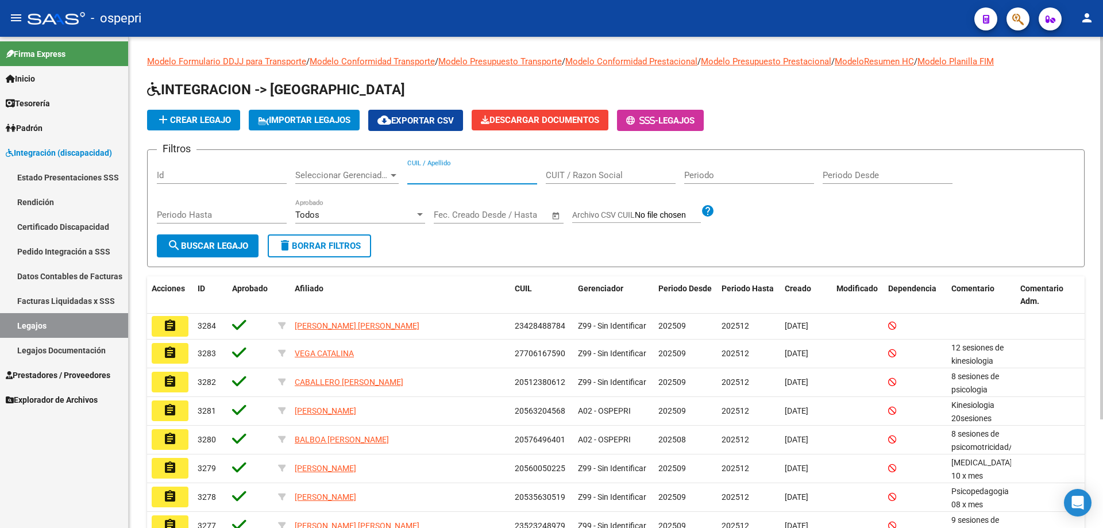
click at [447, 171] on input "CUIL / Apellido" at bounding box center [472, 175] width 130 height 10
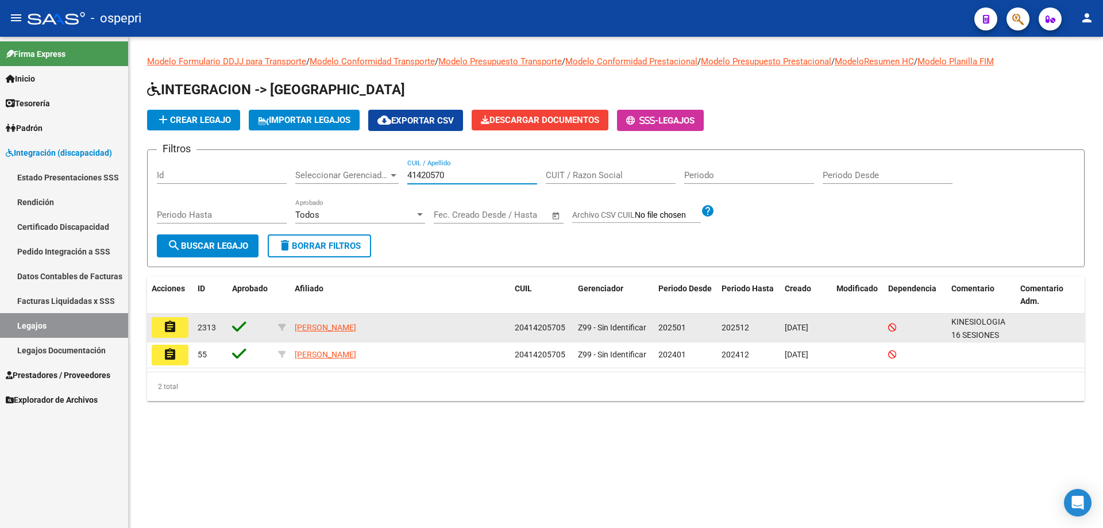
type input "41420570"
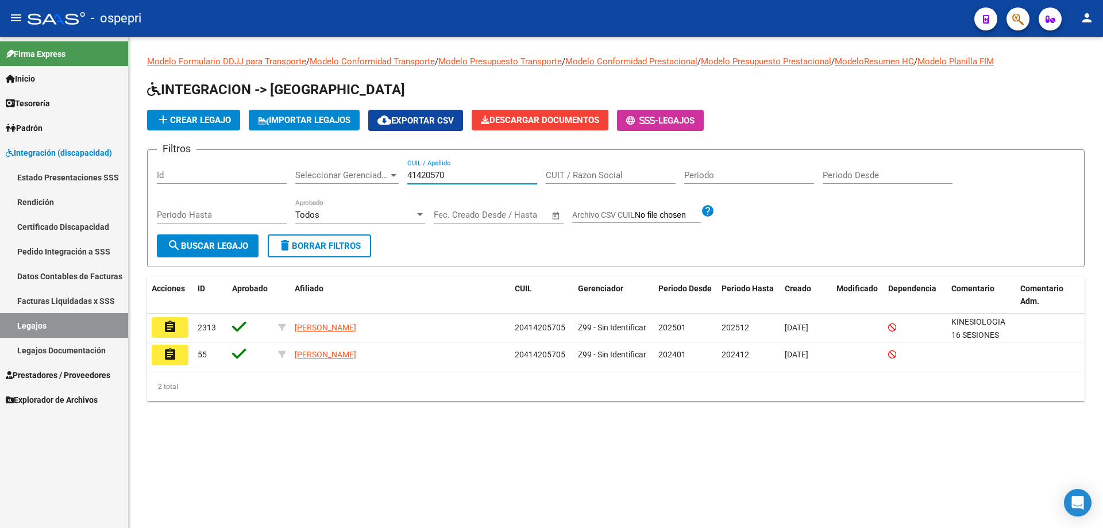
click at [182, 329] on button "assignment" at bounding box center [170, 327] width 37 height 21
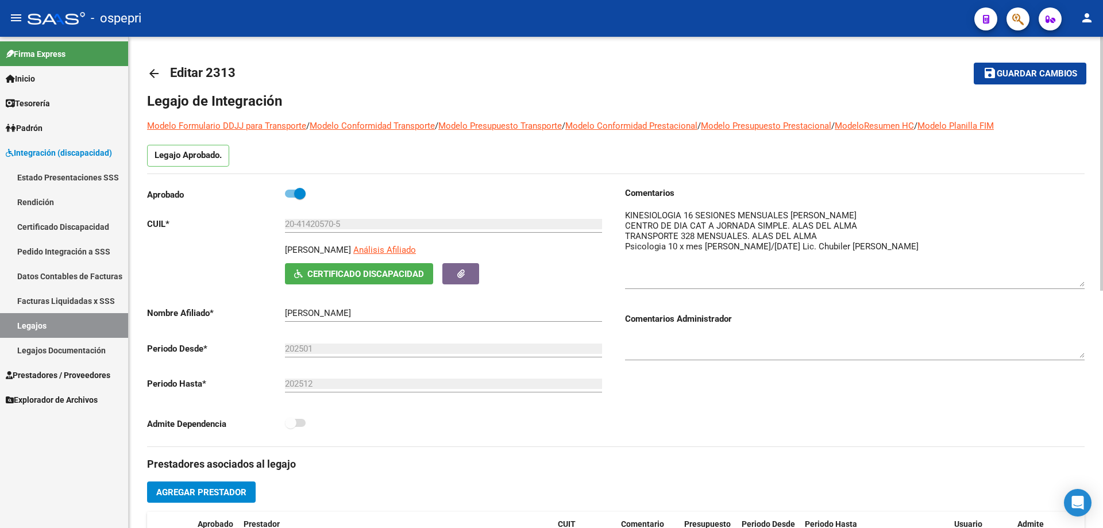
drag, startPoint x: 1079, startPoint y: 225, endPoint x: 1085, endPoint y: 280, distance: 55.0
click at [1085, 280] on div "arrow_back Editar 2313 save Guardar cambios Legajo de Integración Modelo Formul…" at bounding box center [616, 512] width 974 height 951
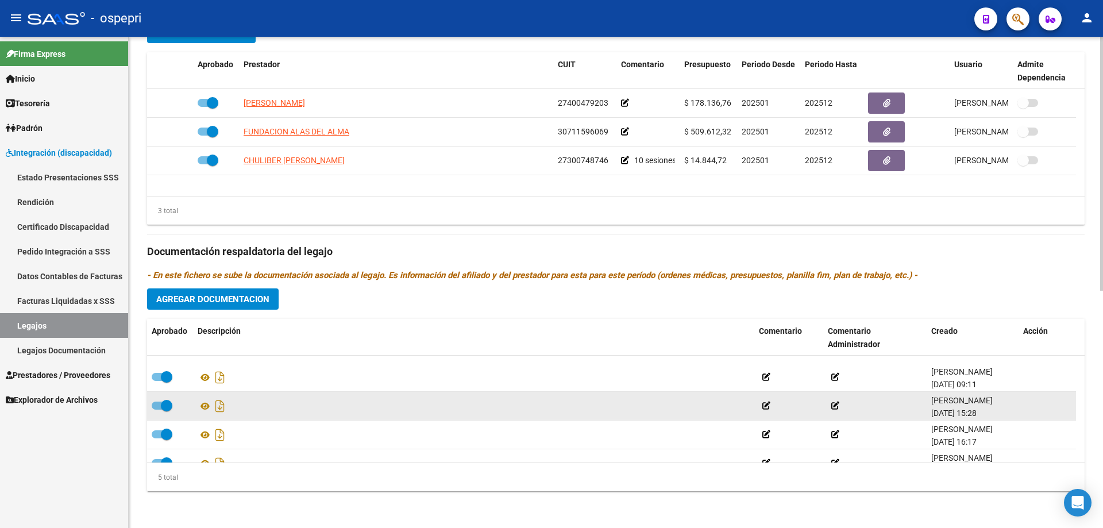
scroll to position [40, 0]
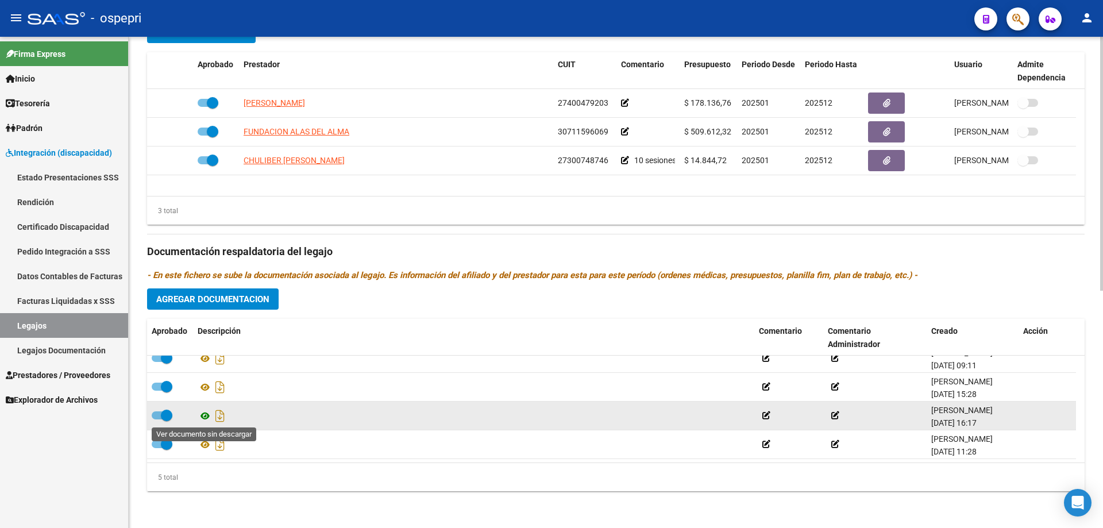
click at [205, 414] on icon at bounding box center [205, 416] width 15 height 14
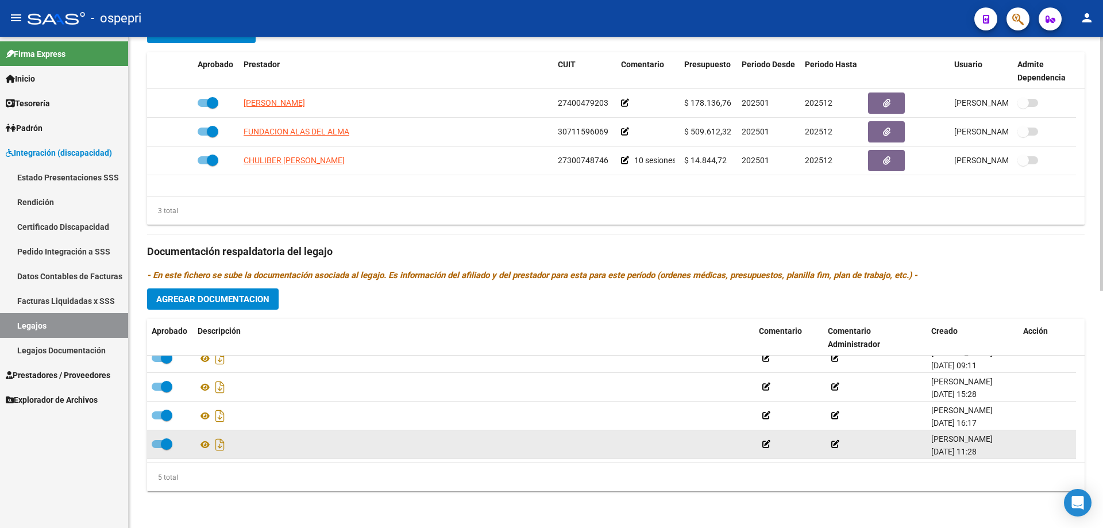
scroll to position [0, 0]
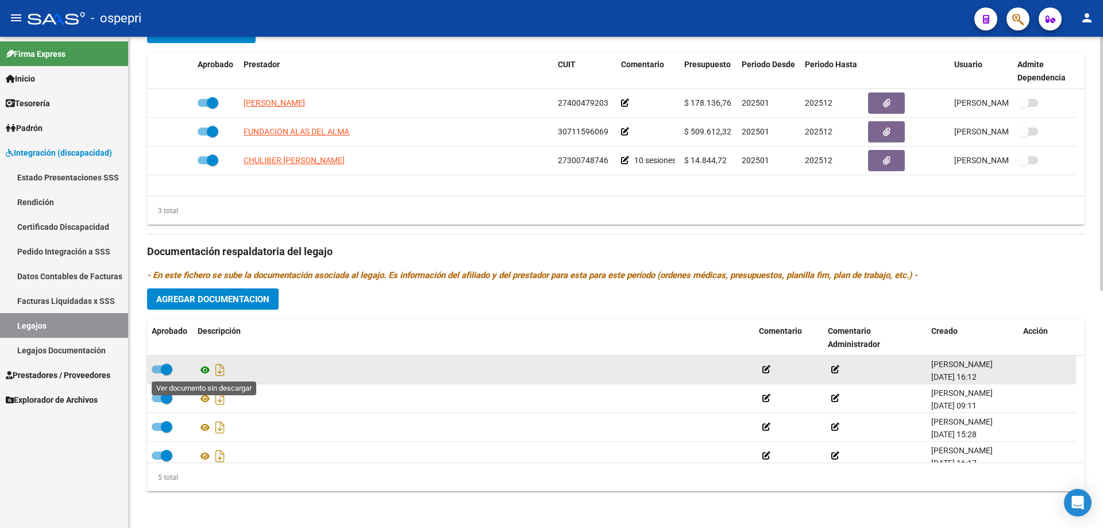
click at [206, 368] on icon at bounding box center [205, 370] width 15 height 14
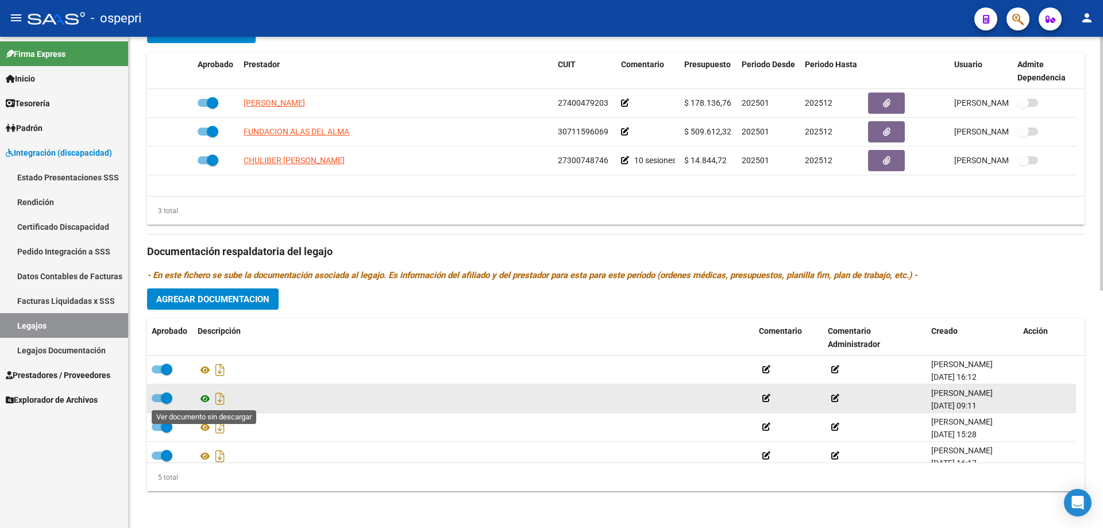
click at [203, 397] on icon at bounding box center [205, 399] width 15 height 14
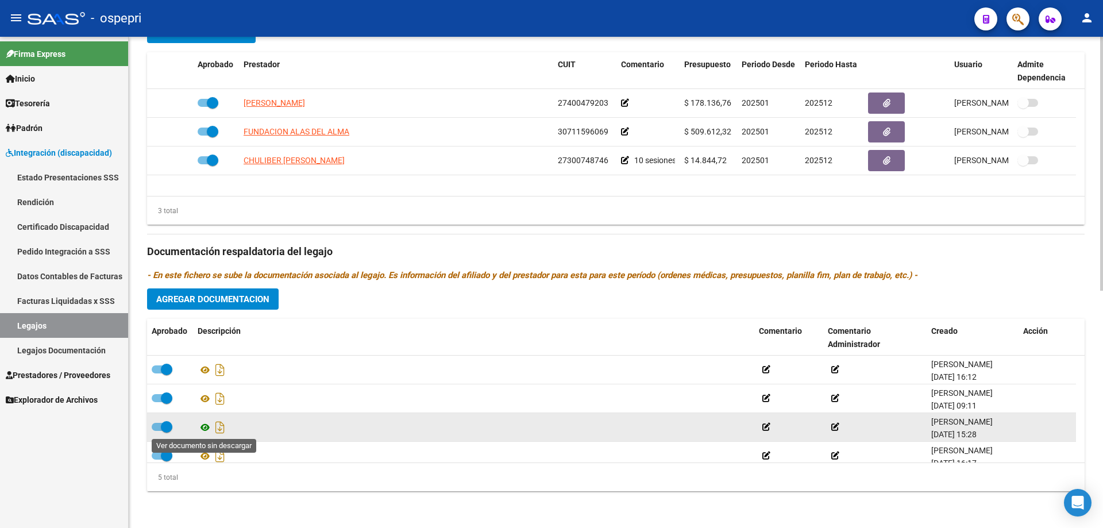
click at [207, 426] on icon at bounding box center [205, 427] width 15 height 14
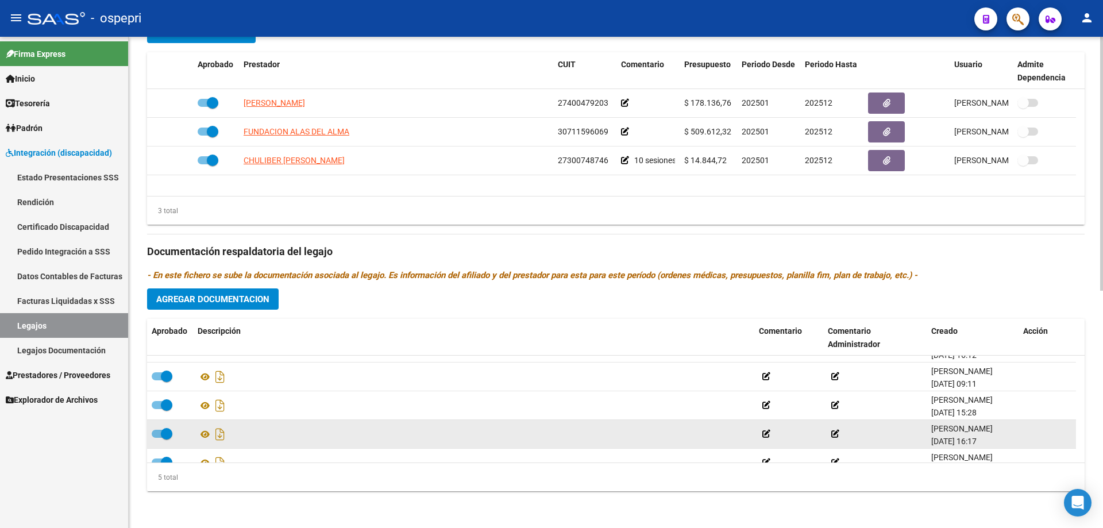
scroll to position [40, 0]
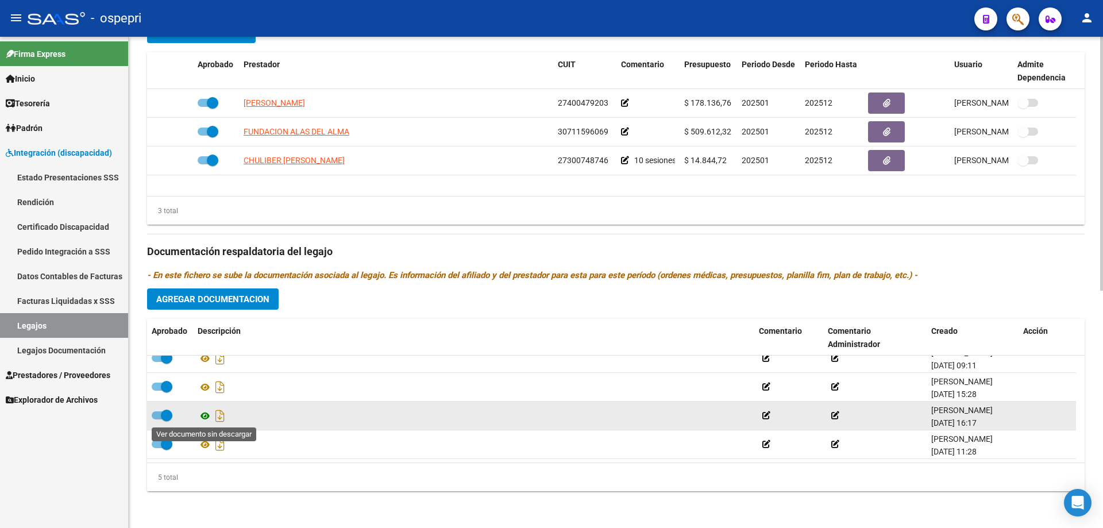
click at [206, 415] on icon at bounding box center [205, 416] width 15 height 14
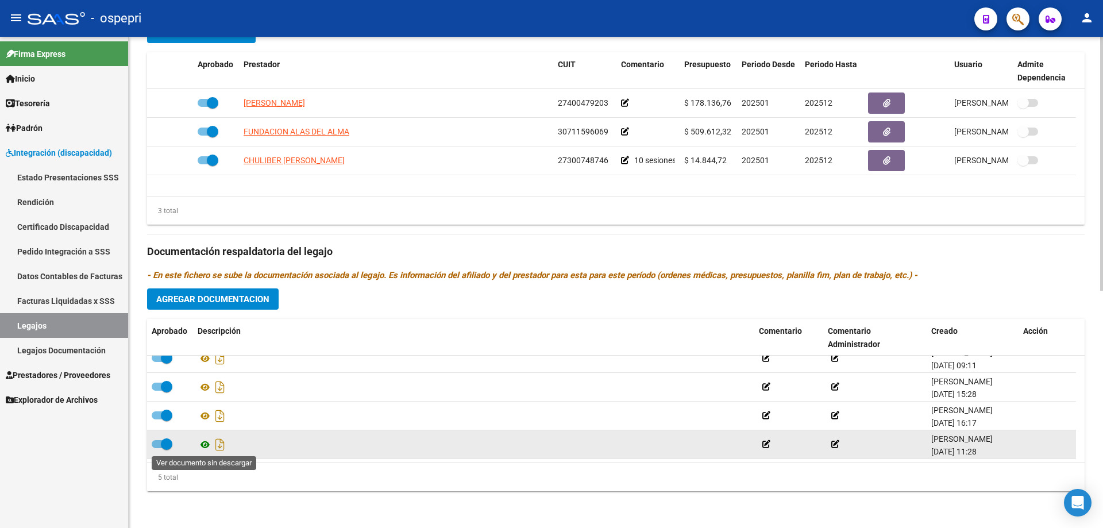
click at [202, 443] on icon at bounding box center [205, 445] width 15 height 14
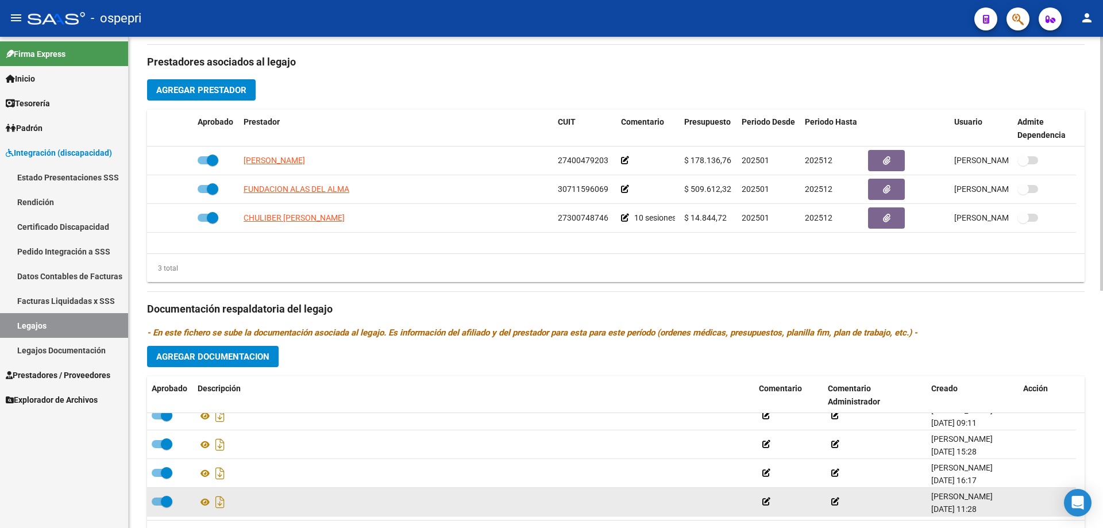
scroll to position [459, 0]
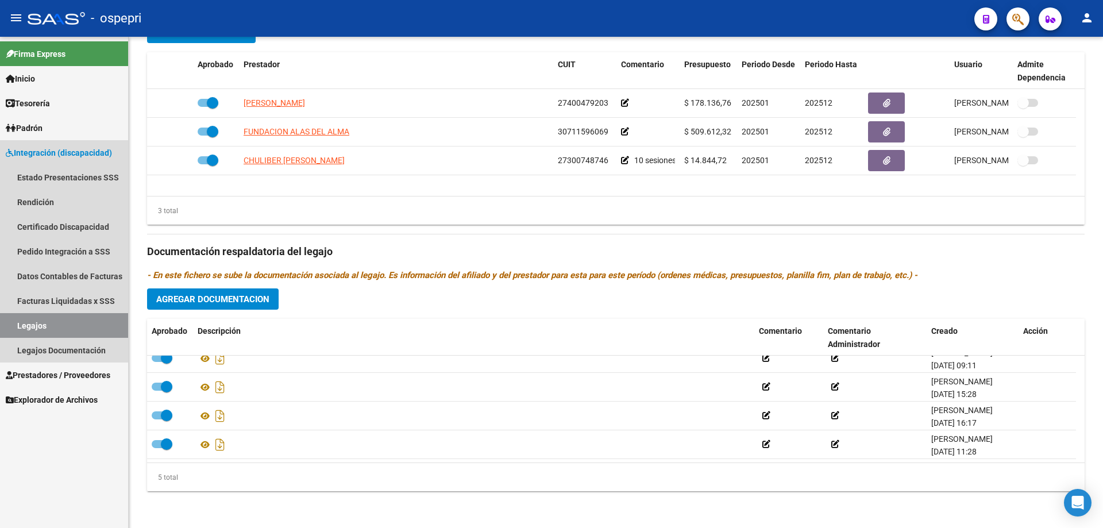
click at [22, 321] on link "Legajos" at bounding box center [64, 325] width 128 height 25
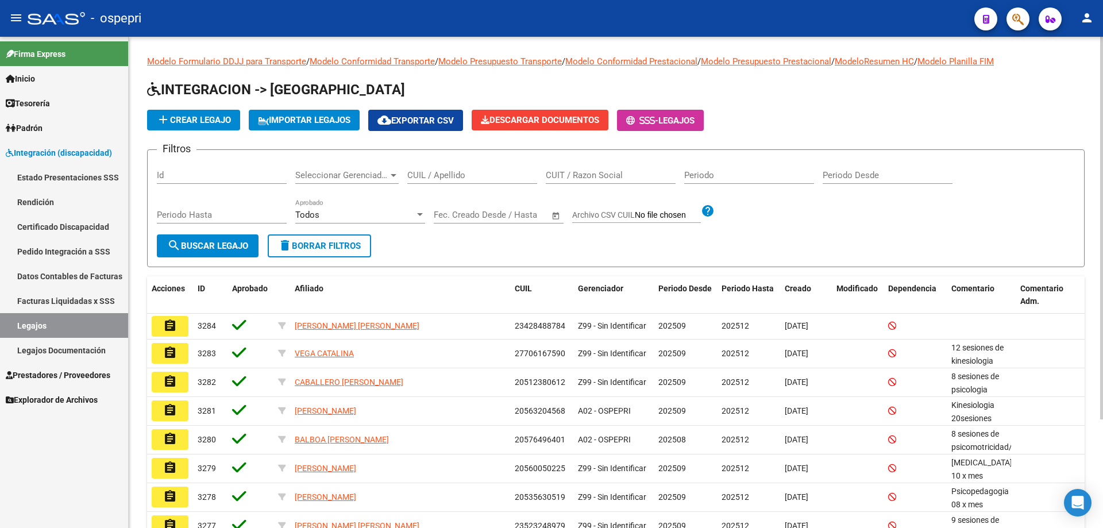
click at [439, 175] on input "CUIL / Apellido" at bounding box center [472, 175] width 130 height 10
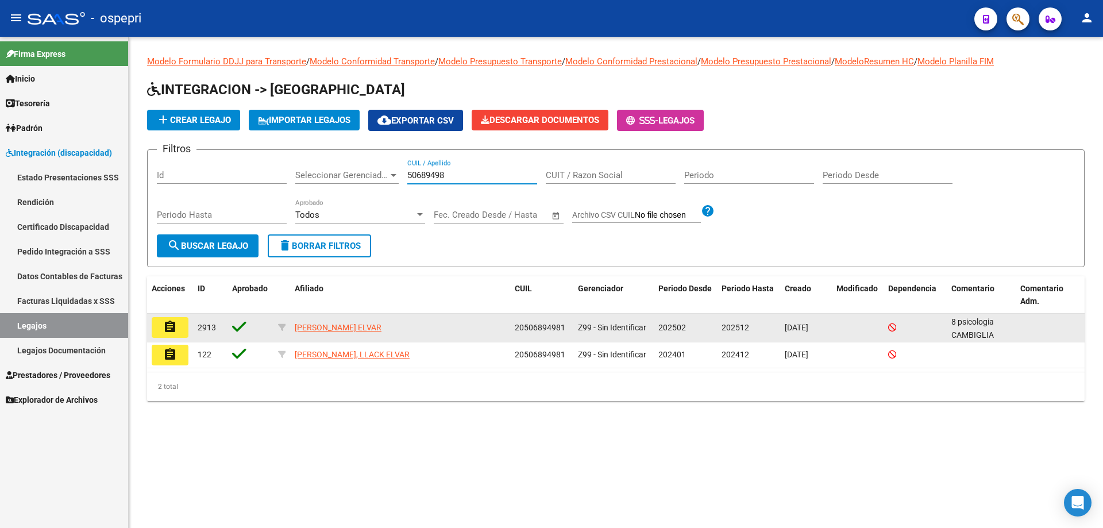
type input "50689498"
click at [177, 331] on button "assignment" at bounding box center [170, 327] width 37 height 21
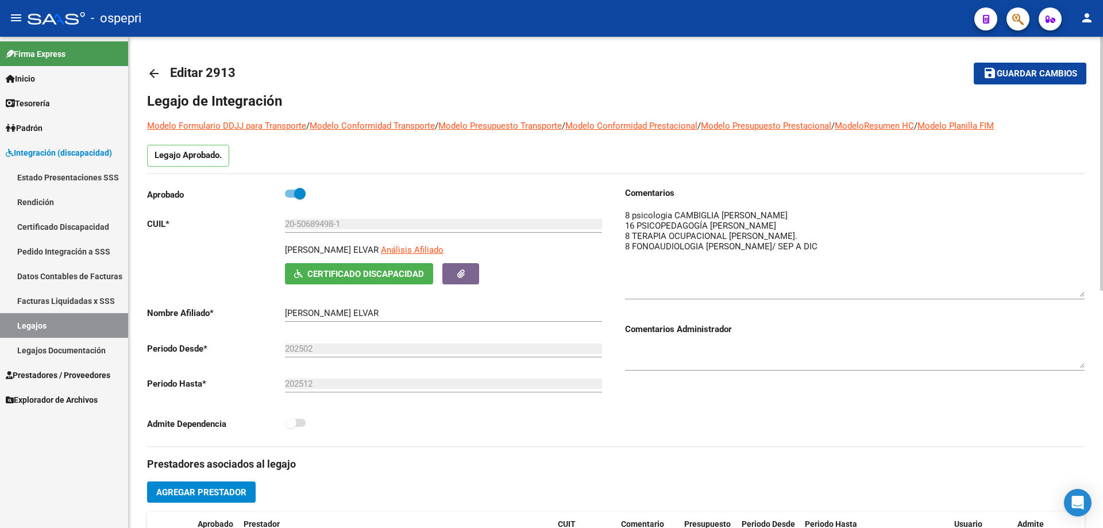
drag, startPoint x: 1080, startPoint y: 226, endPoint x: 1086, endPoint y: 296, distance: 70.9
click at [1086, 296] on div "arrow_back Editar 2913 save Guardar cambios Legajo de Integración Modelo Formul…" at bounding box center [616, 512] width 974 height 951
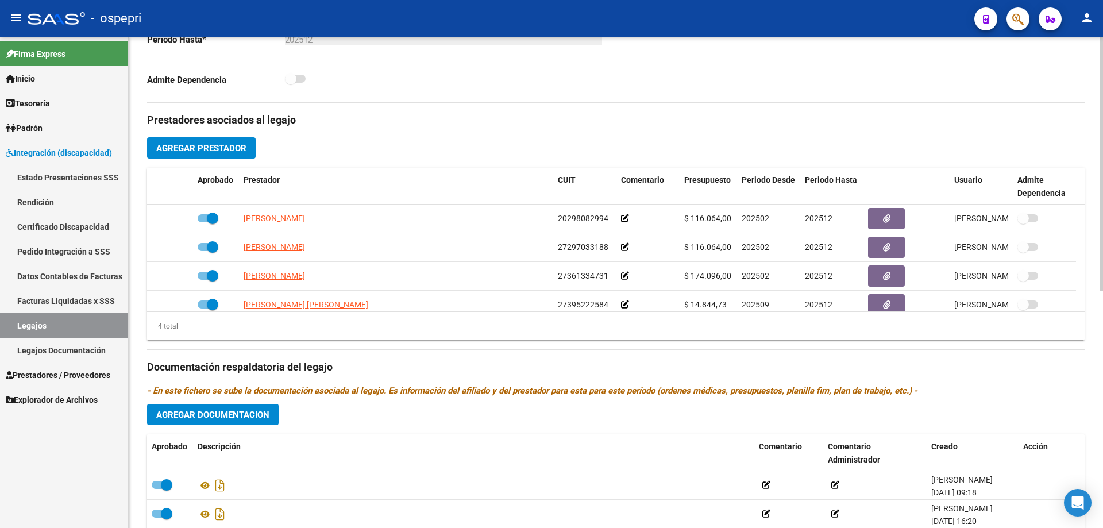
scroll to position [402, 0]
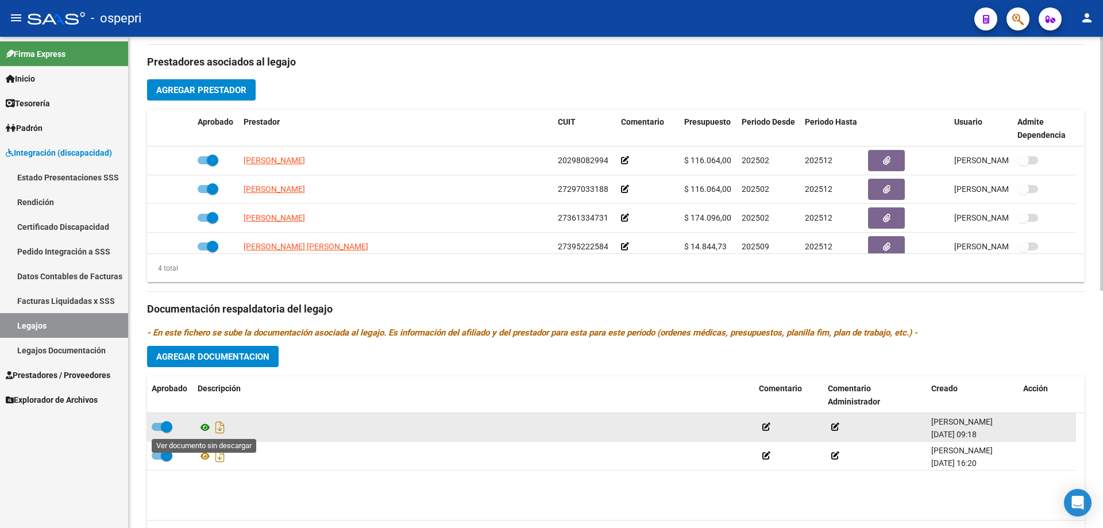
click at [202, 426] on icon at bounding box center [205, 427] width 15 height 14
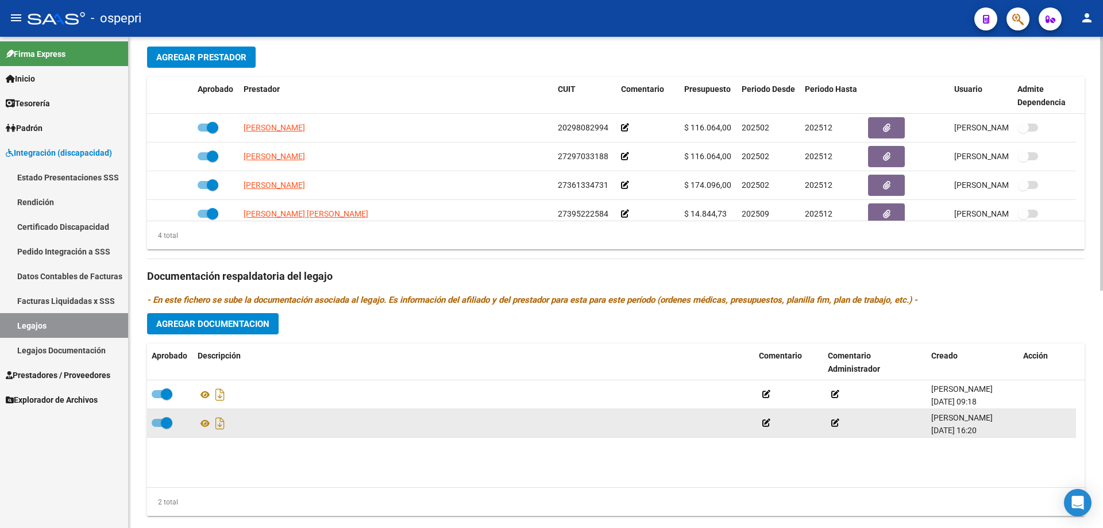
scroll to position [459, 0]
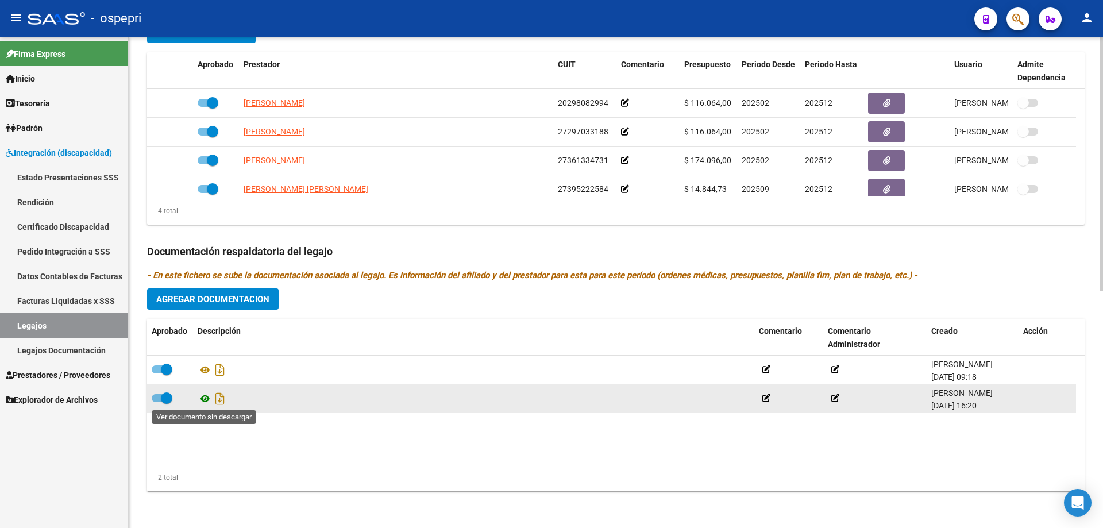
click at [206, 397] on icon at bounding box center [205, 399] width 15 height 14
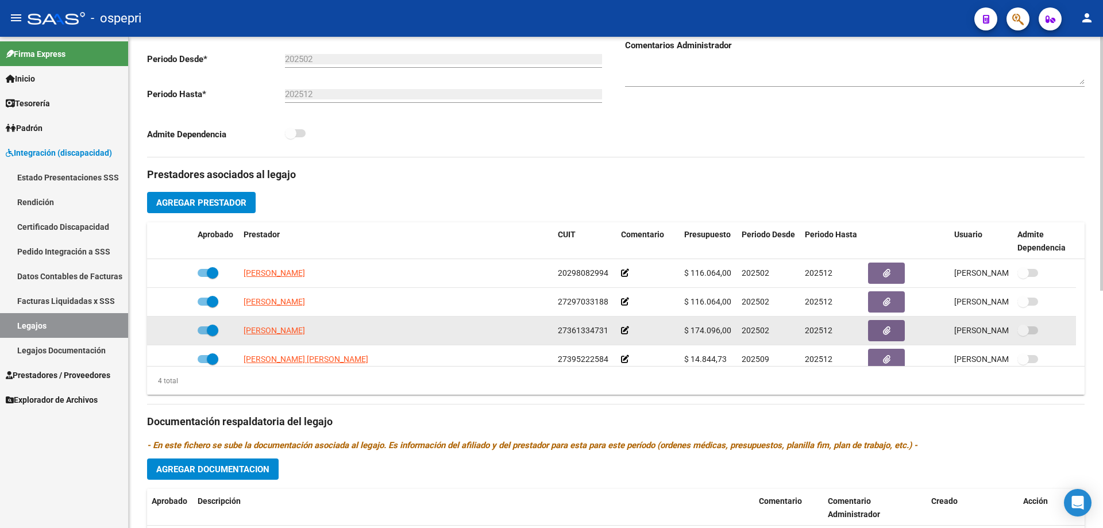
scroll to position [402, 0]
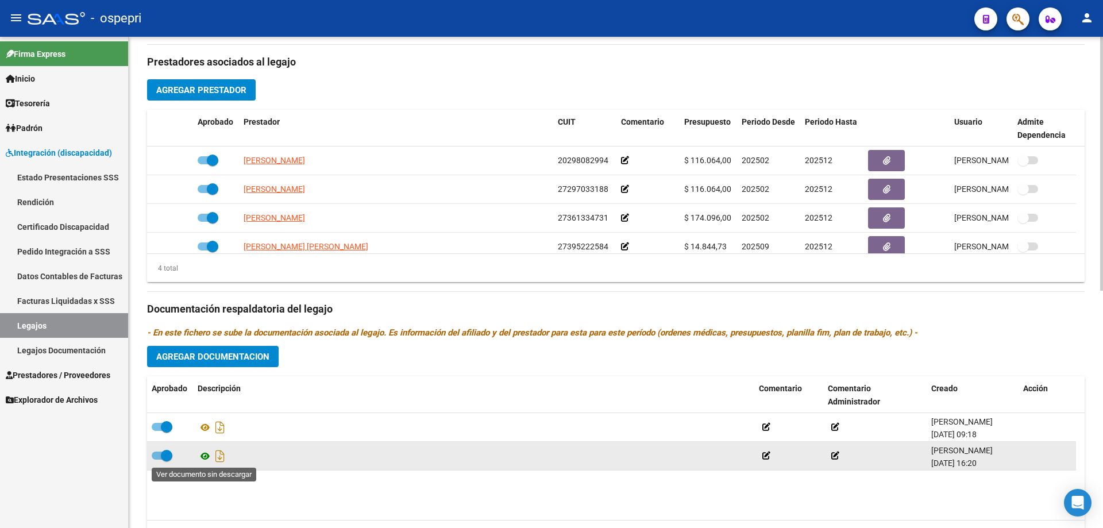
click at [202, 457] on icon at bounding box center [205, 456] width 15 height 14
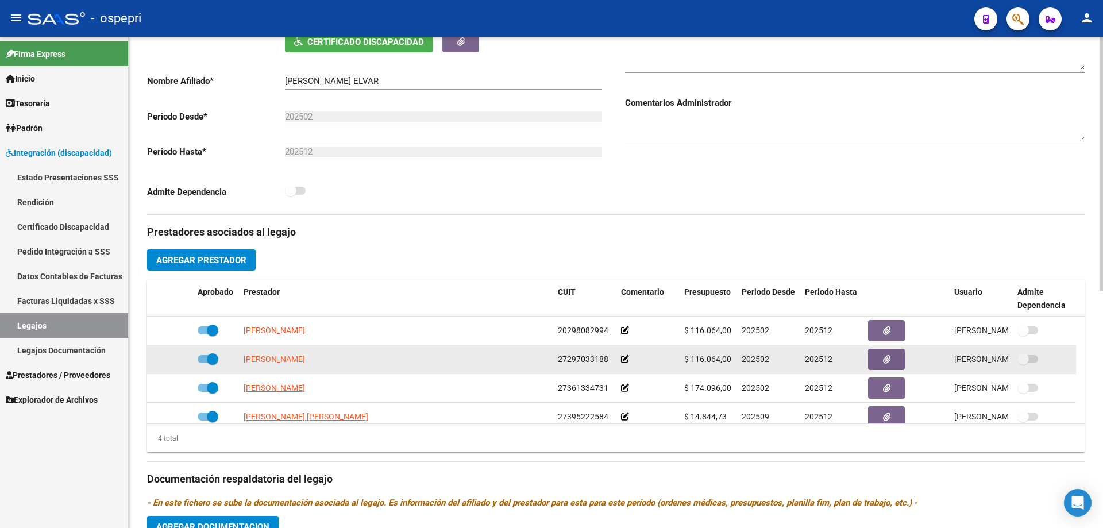
scroll to position [287, 0]
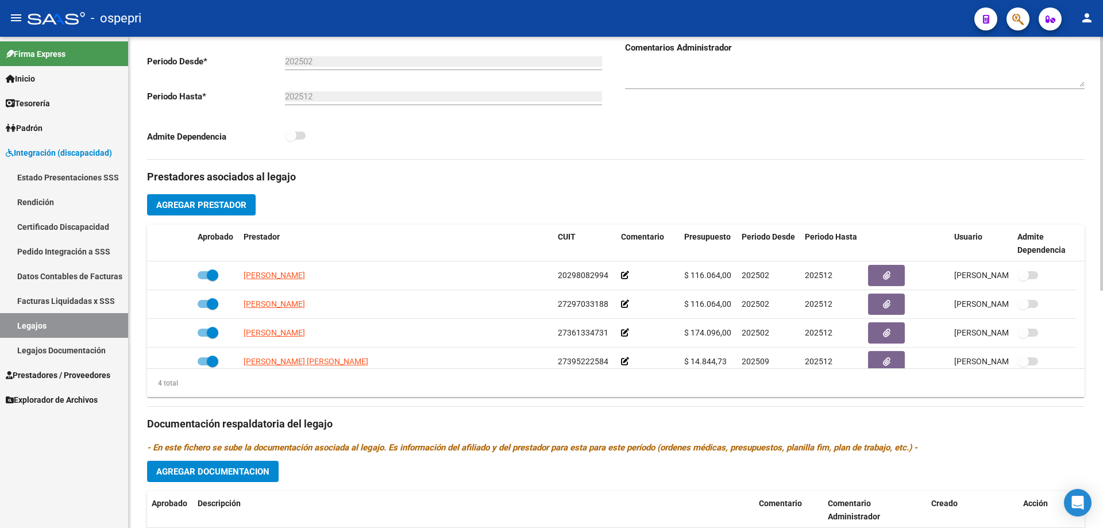
drag, startPoint x: 1041, startPoint y: 0, endPoint x: 888, endPoint y: 51, distance: 161.6
click at [883, 53] on div "Comentarios Administrador" at bounding box center [854, 64] width 459 height 71
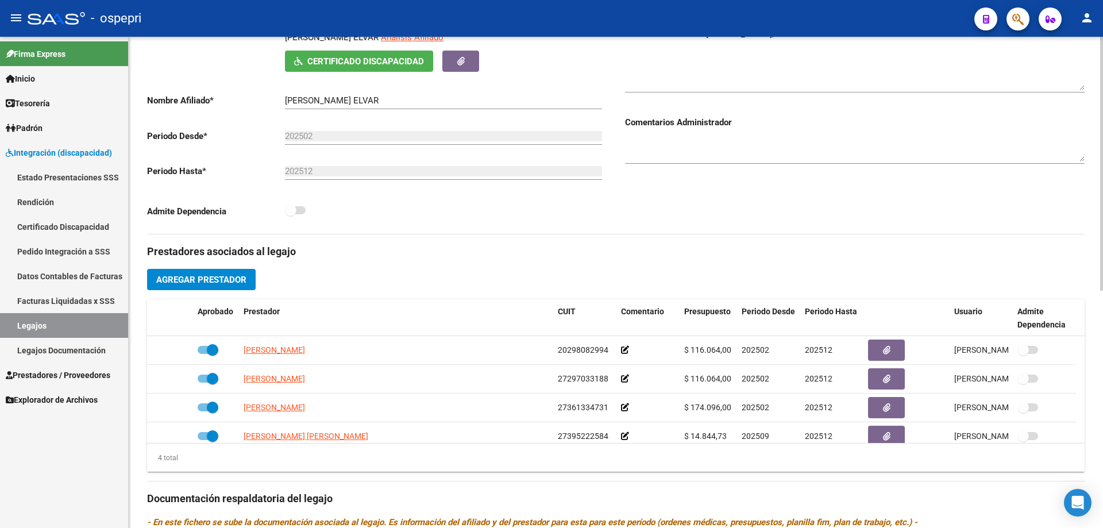
scroll to position [345, 0]
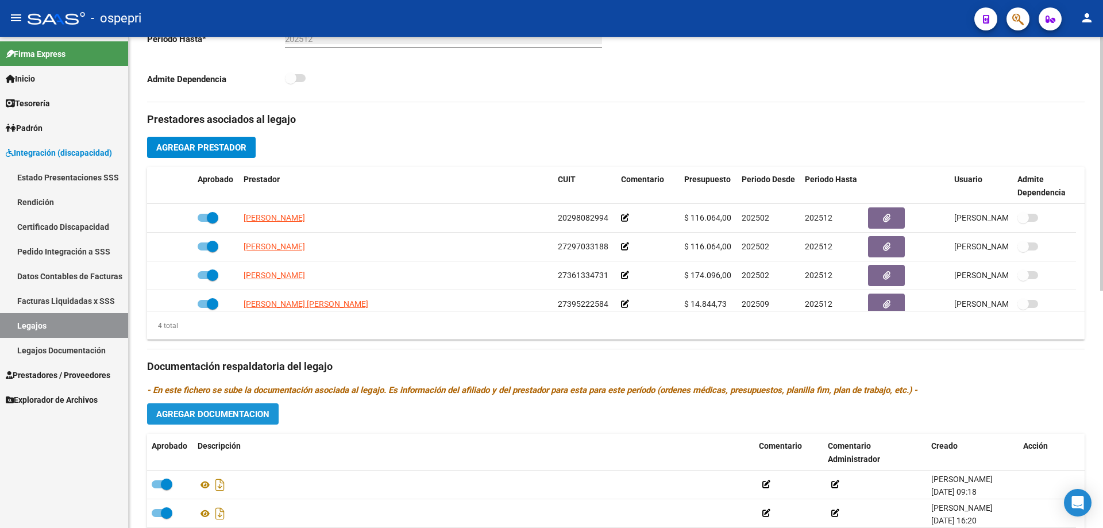
click at [242, 412] on span "Agregar Documentacion" at bounding box center [212, 414] width 113 height 10
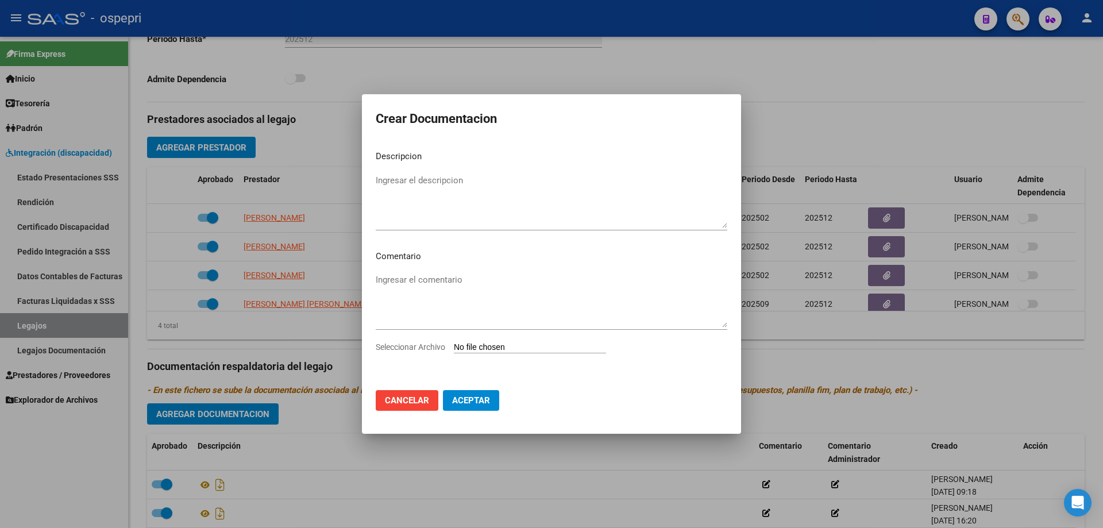
type input "C:\fakepath\20506894981 (1).pdf"
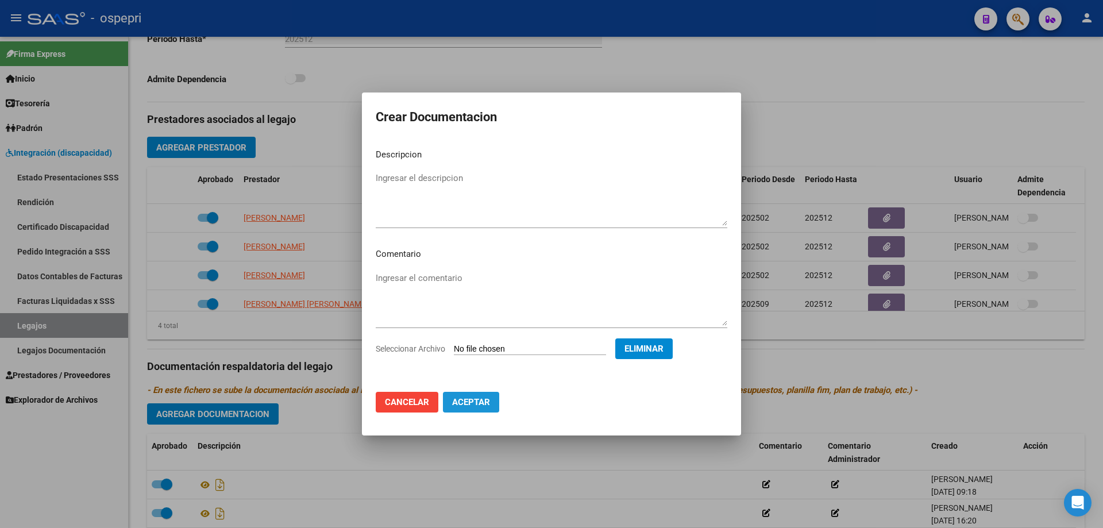
click at [471, 403] on span "Aceptar" at bounding box center [471, 402] width 38 height 10
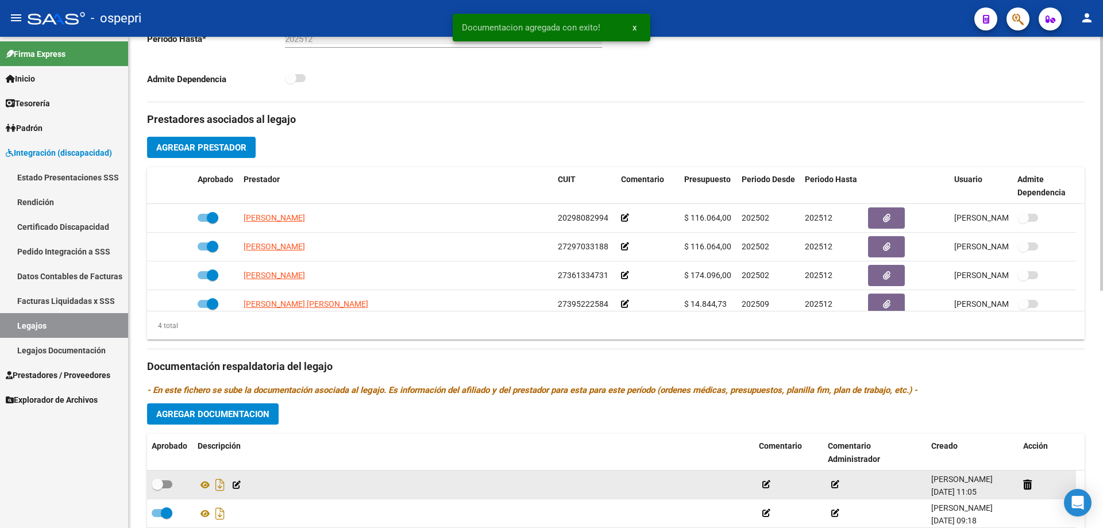
click at [173, 481] on div at bounding box center [170, 484] width 37 height 15
click at [166, 487] on span at bounding box center [162, 484] width 21 height 8
click at [157, 488] on input "checkbox" at bounding box center [157, 488] width 1 height 1
checkbox input "true"
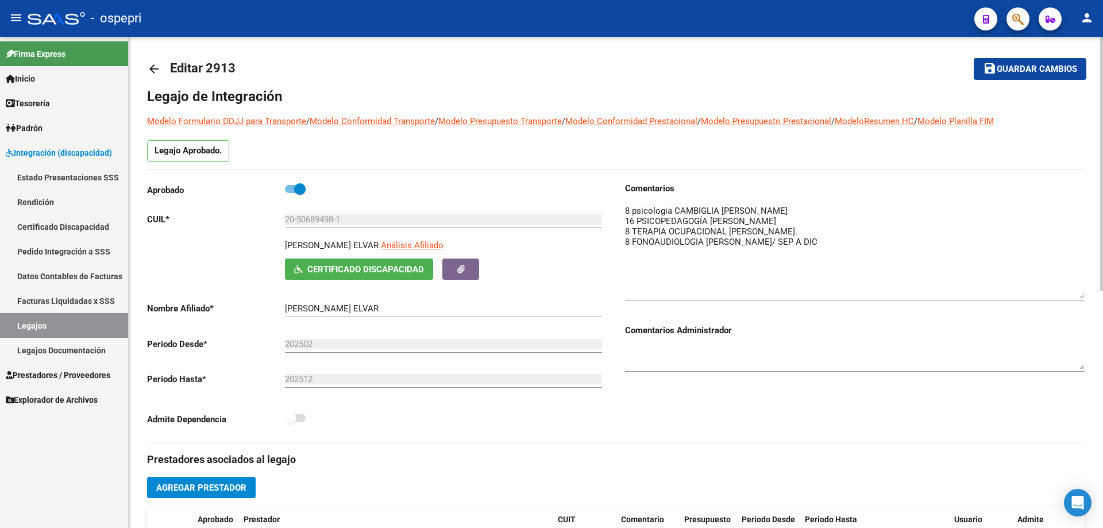
scroll to position [0, 0]
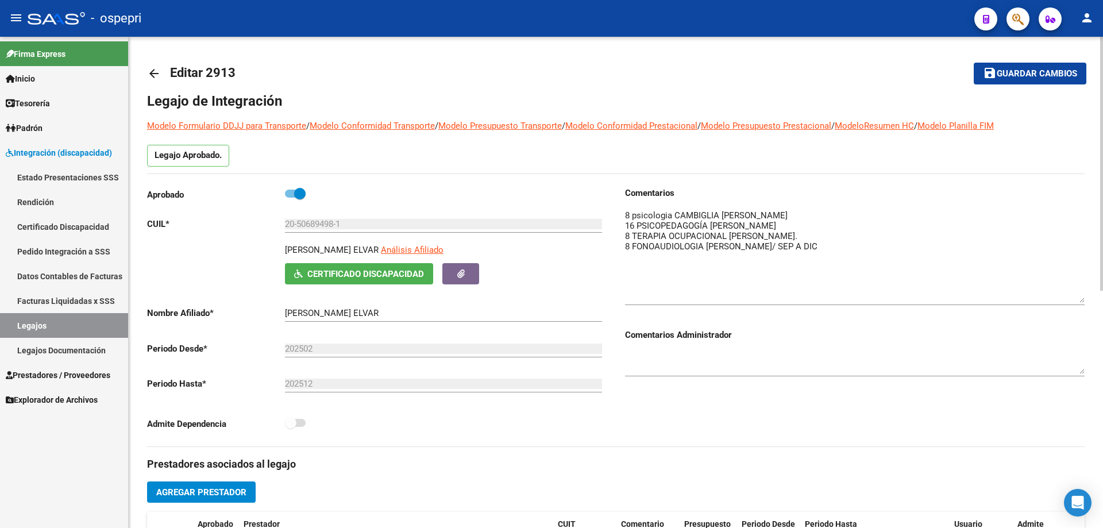
click at [1037, 73] on span "Guardar cambios" at bounding box center [1036, 74] width 80 height 10
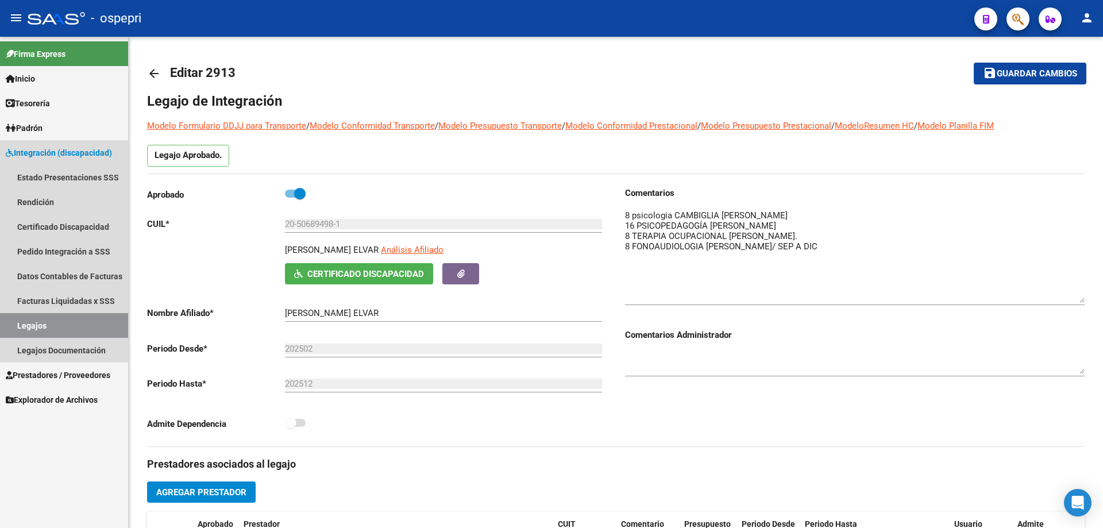
click at [30, 320] on link "Legajos" at bounding box center [64, 325] width 128 height 25
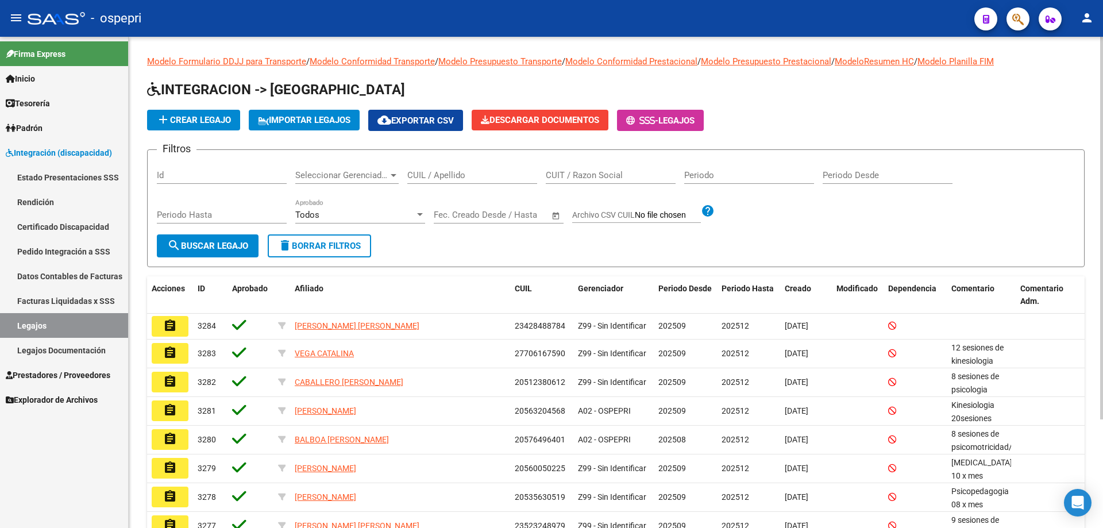
click at [435, 177] on input "CUIL / Apellido" at bounding box center [472, 175] width 130 height 10
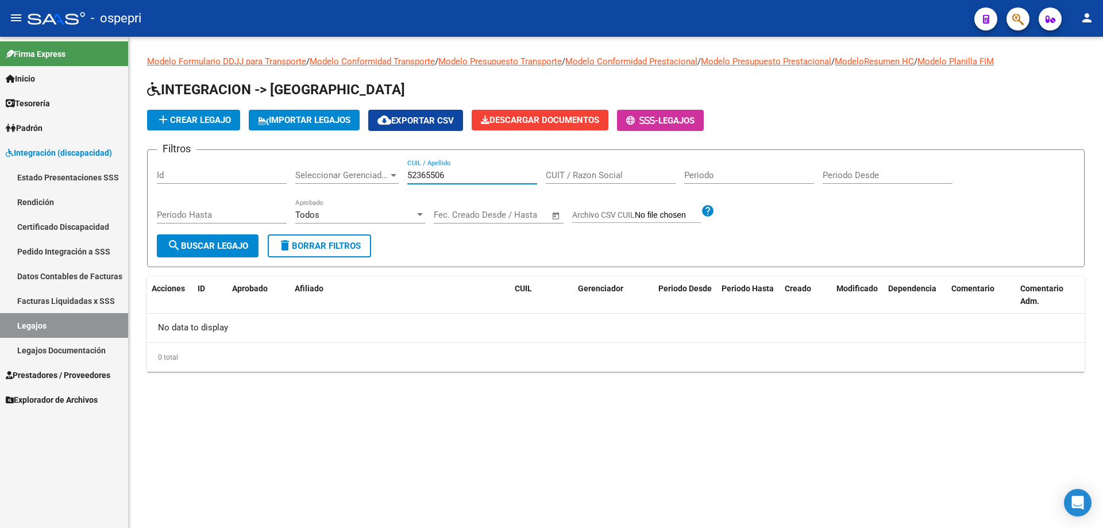
drag, startPoint x: 453, startPoint y: 175, endPoint x: 357, endPoint y: 177, distance: 96.5
click at [361, 177] on div "Filtros Id Seleccionar Gerenciador Seleccionar Gerenciador 52365506 CUIL / Apel…" at bounding box center [616, 196] width 918 height 75
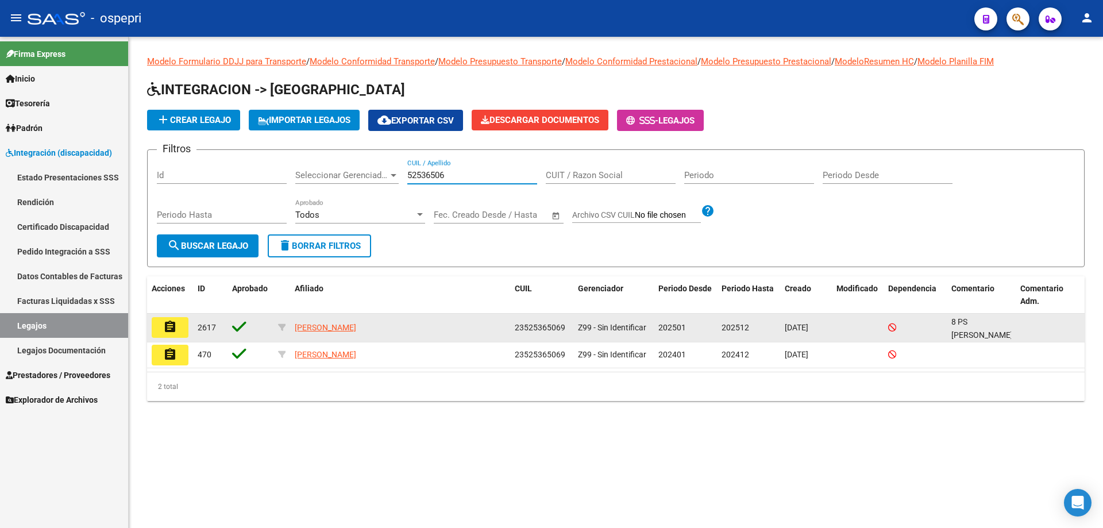
type input "52536506"
click at [179, 328] on button "assignment" at bounding box center [170, 327] width 37 height 21
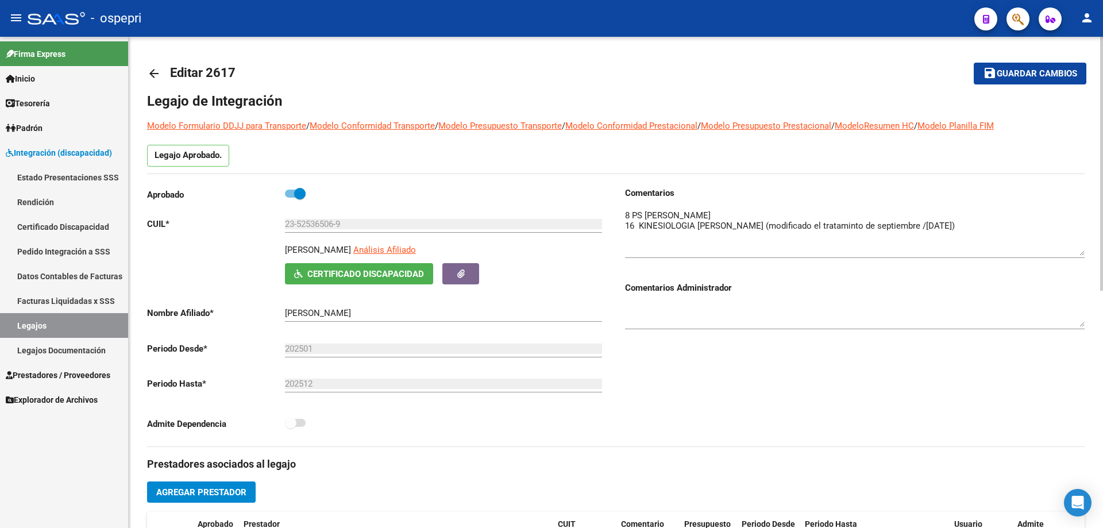
drag, startPoint x: 1081, startPoint y: 225, endPoint x: 1078, endPoint y: 261, distance: 35.7
click at [1078, 256] on textarea at bounding box center [854, 232] width 459 height 47
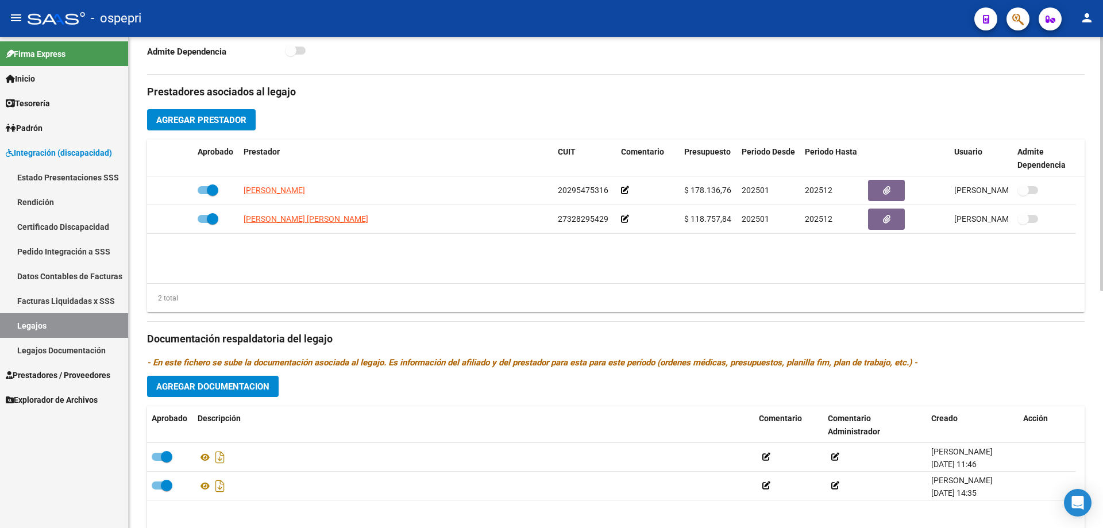
scroll to position [402, 0]
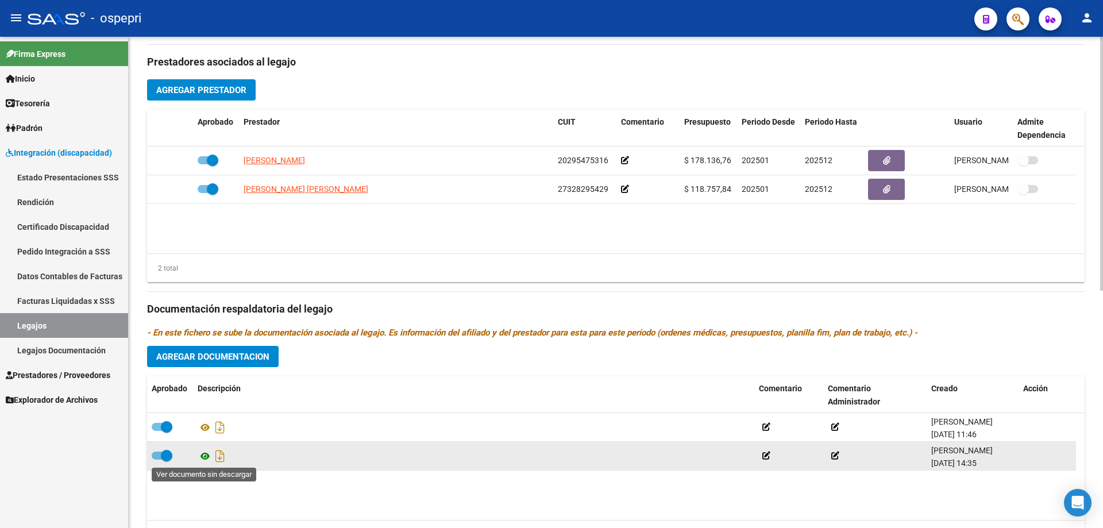
click at [205, 455] on icon at bounding box center [205, 456] width 15 height 14
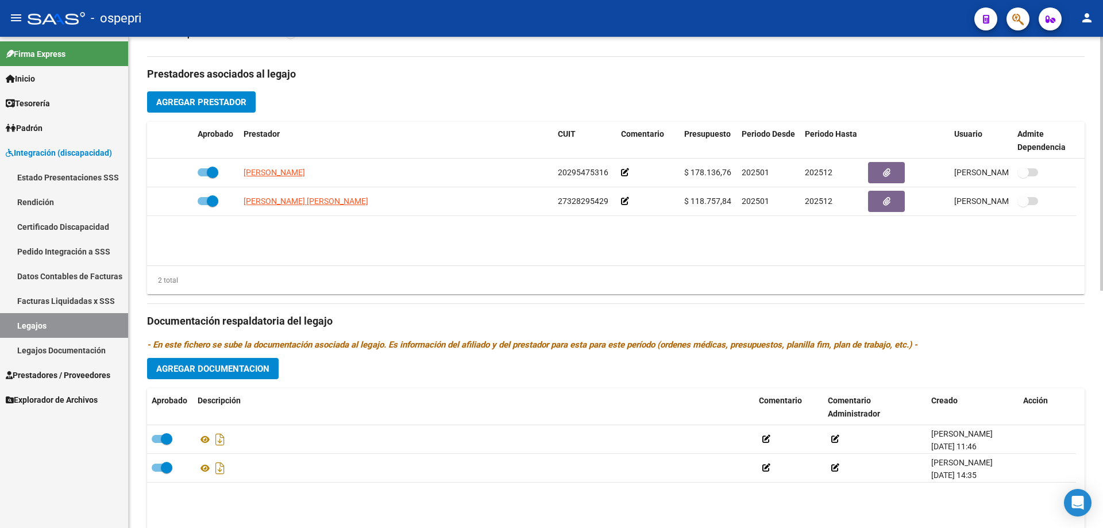
scroll to position [459, 0]
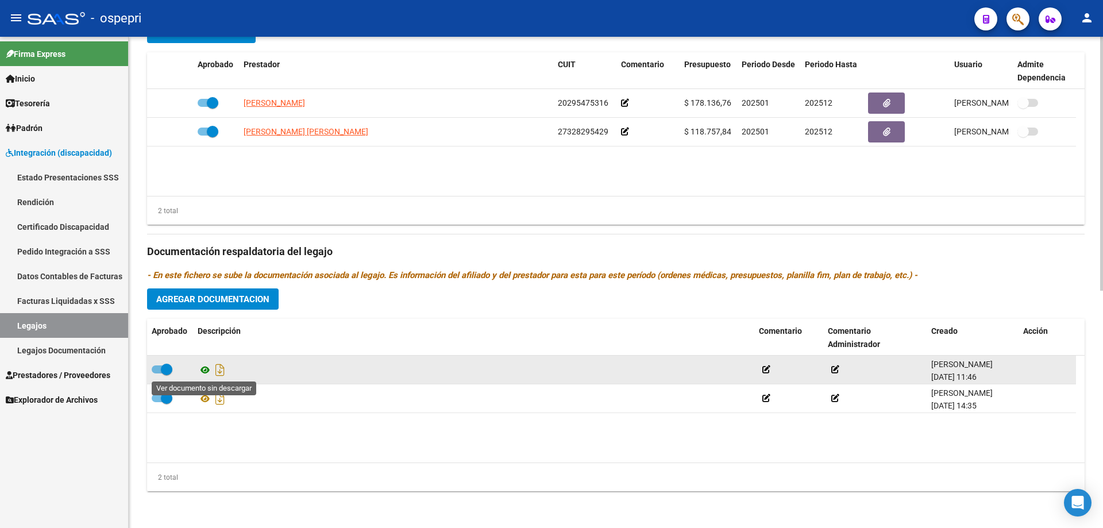
click at [204, 368] on icon at bounding box center [205, 370] width 15 height 14
click at [207, 370] on icon at bounding box center [205, 370] width 15 height 14
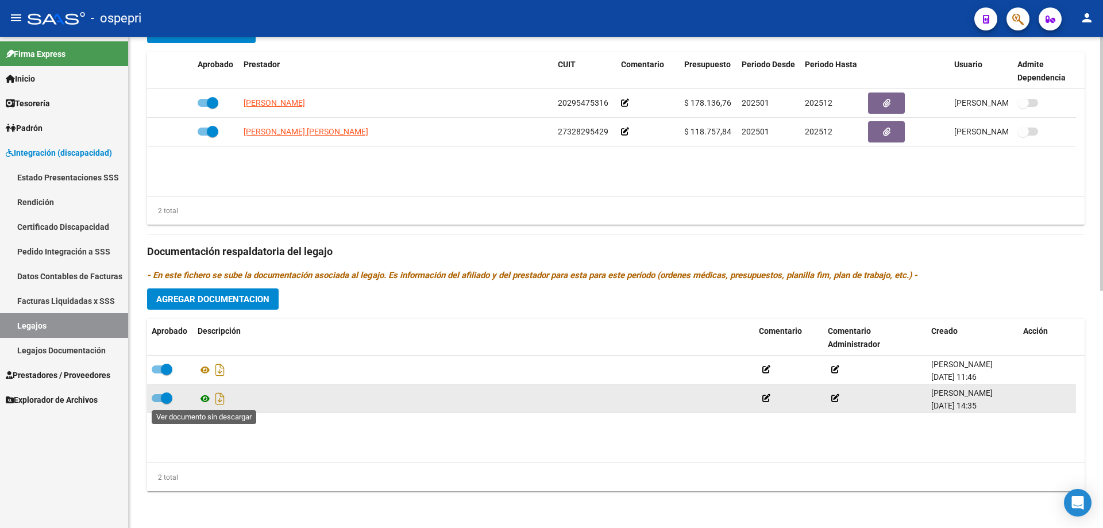
click at [202, 399] on icon at bounding box center [205, 399] width 15 height 14
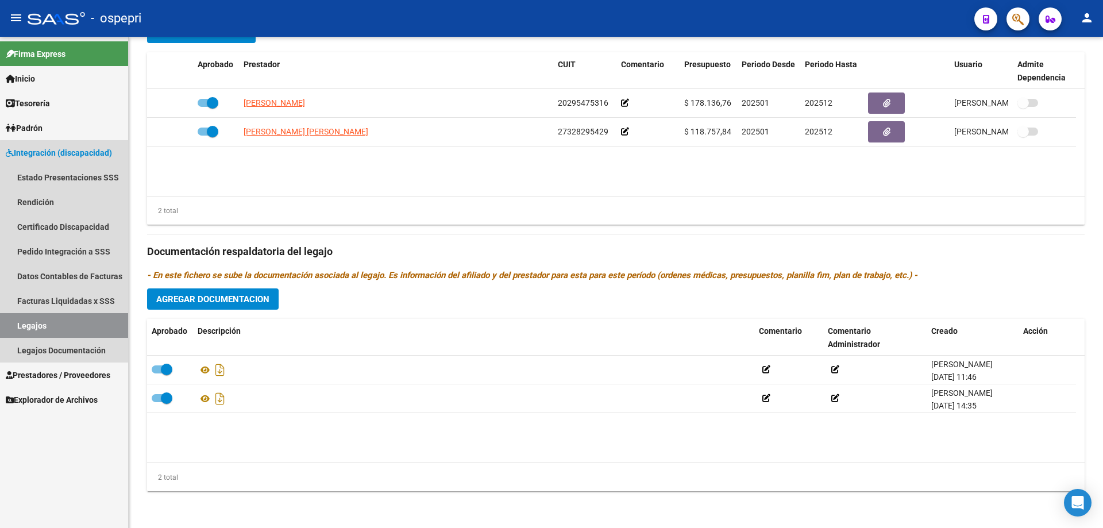
click at [72, 319] on link "Legajos" at bounding box center [64, 325] width 128 height 25
